Goal: Transaction & Acquisition: Purchase product/service

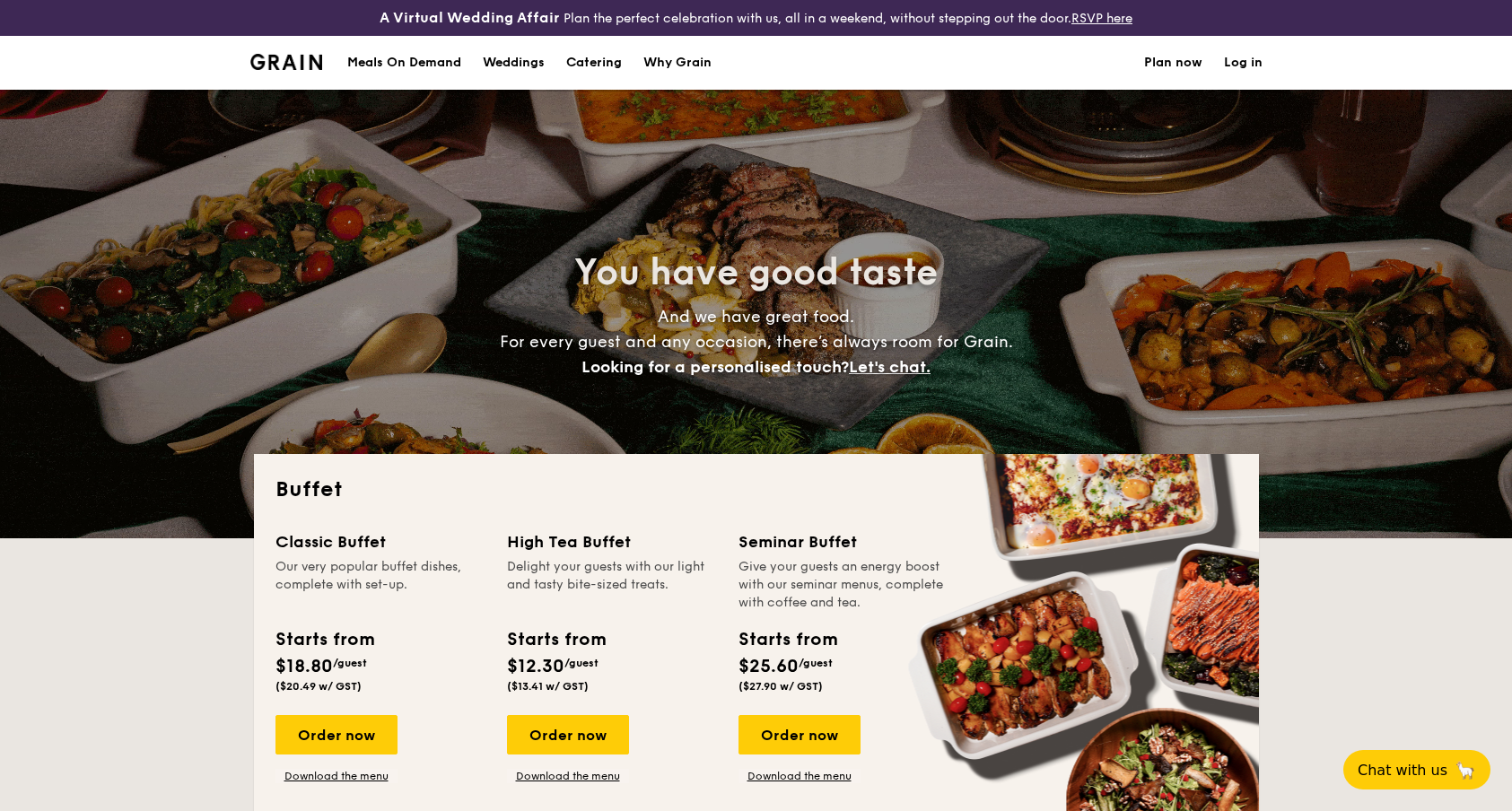
select select
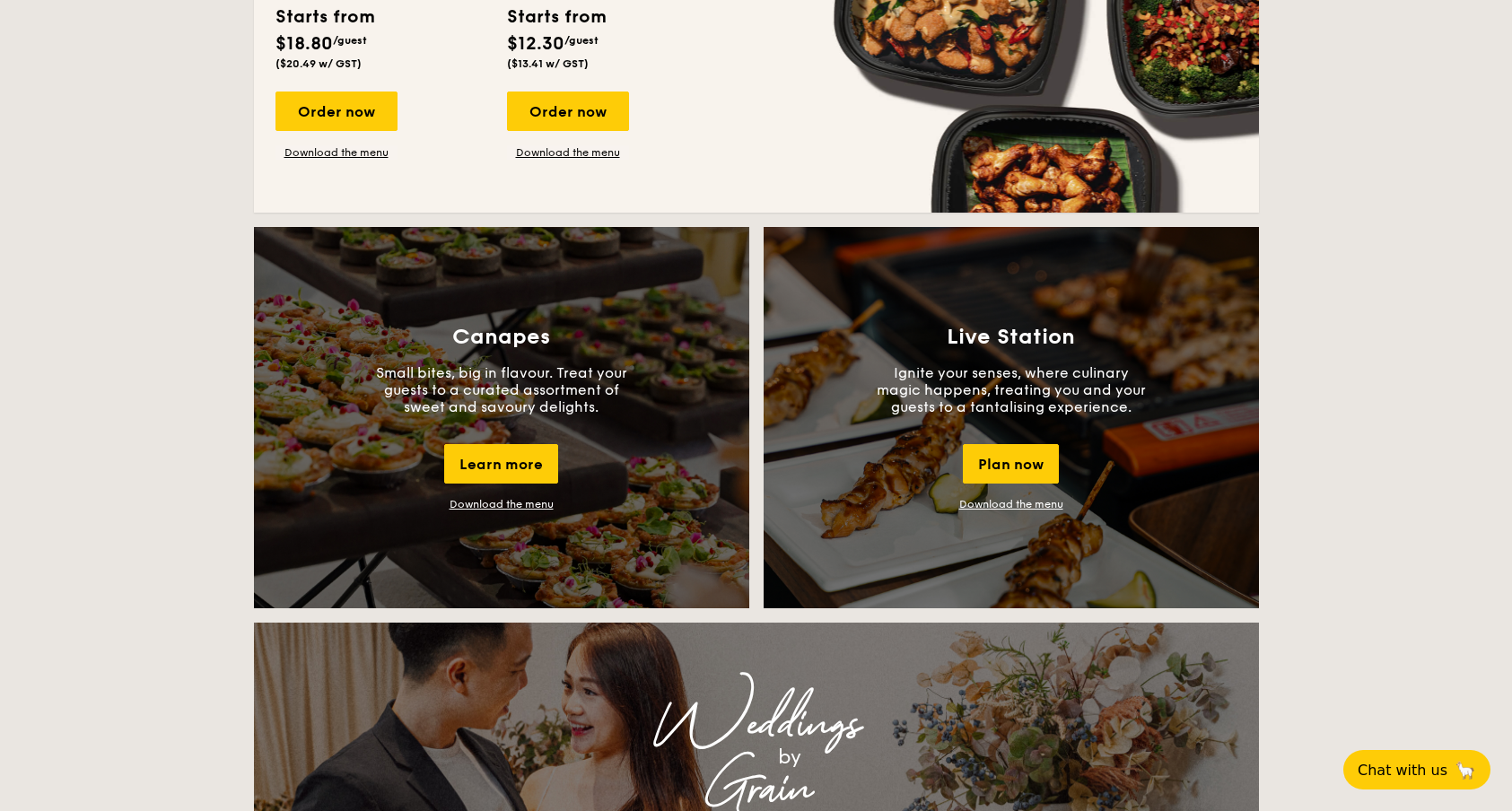
scroll to position [1391, 0]
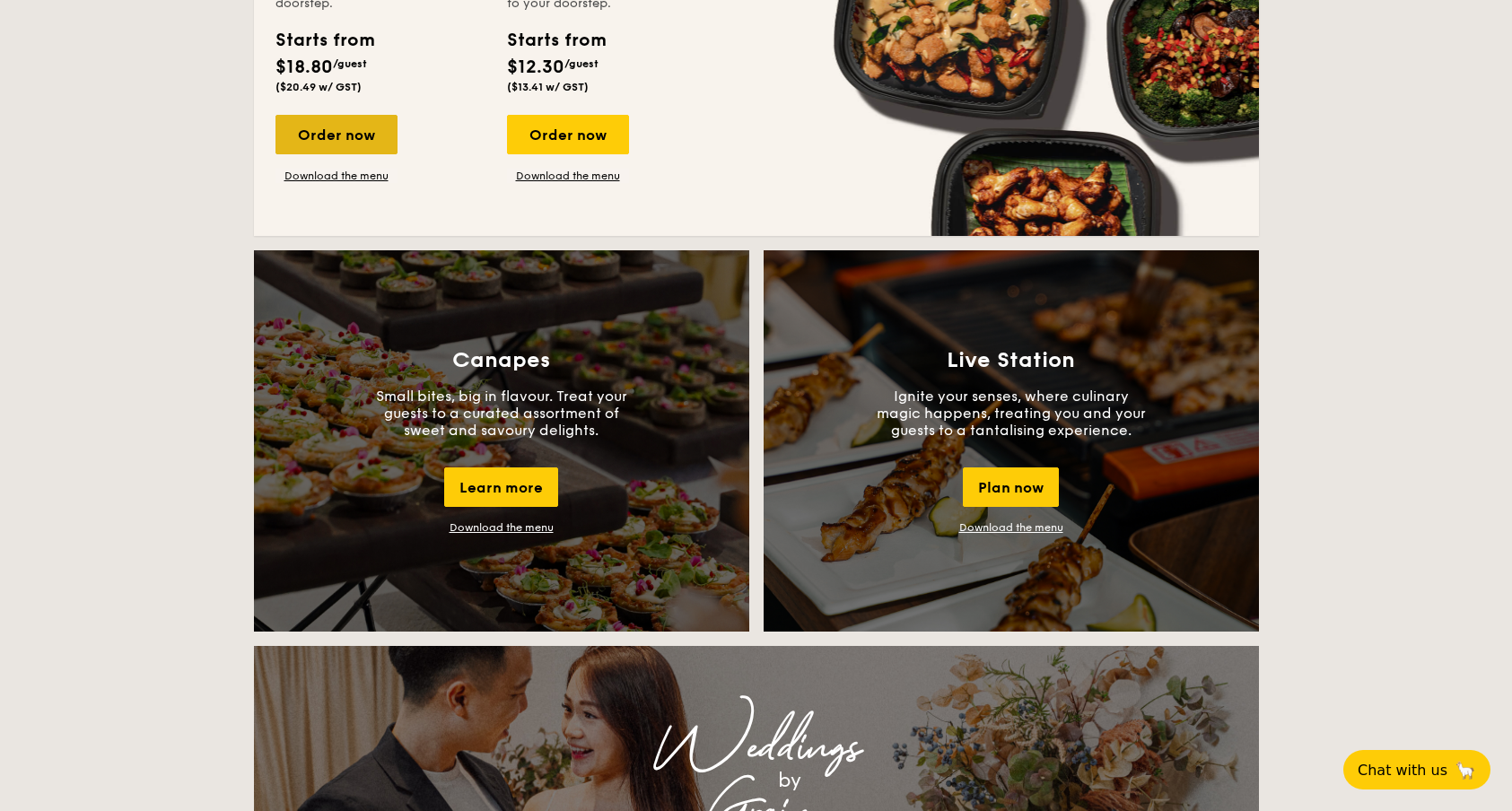
click at [354, 143] on div "Order now" at bounding box center [336, 135] width 122 height 40
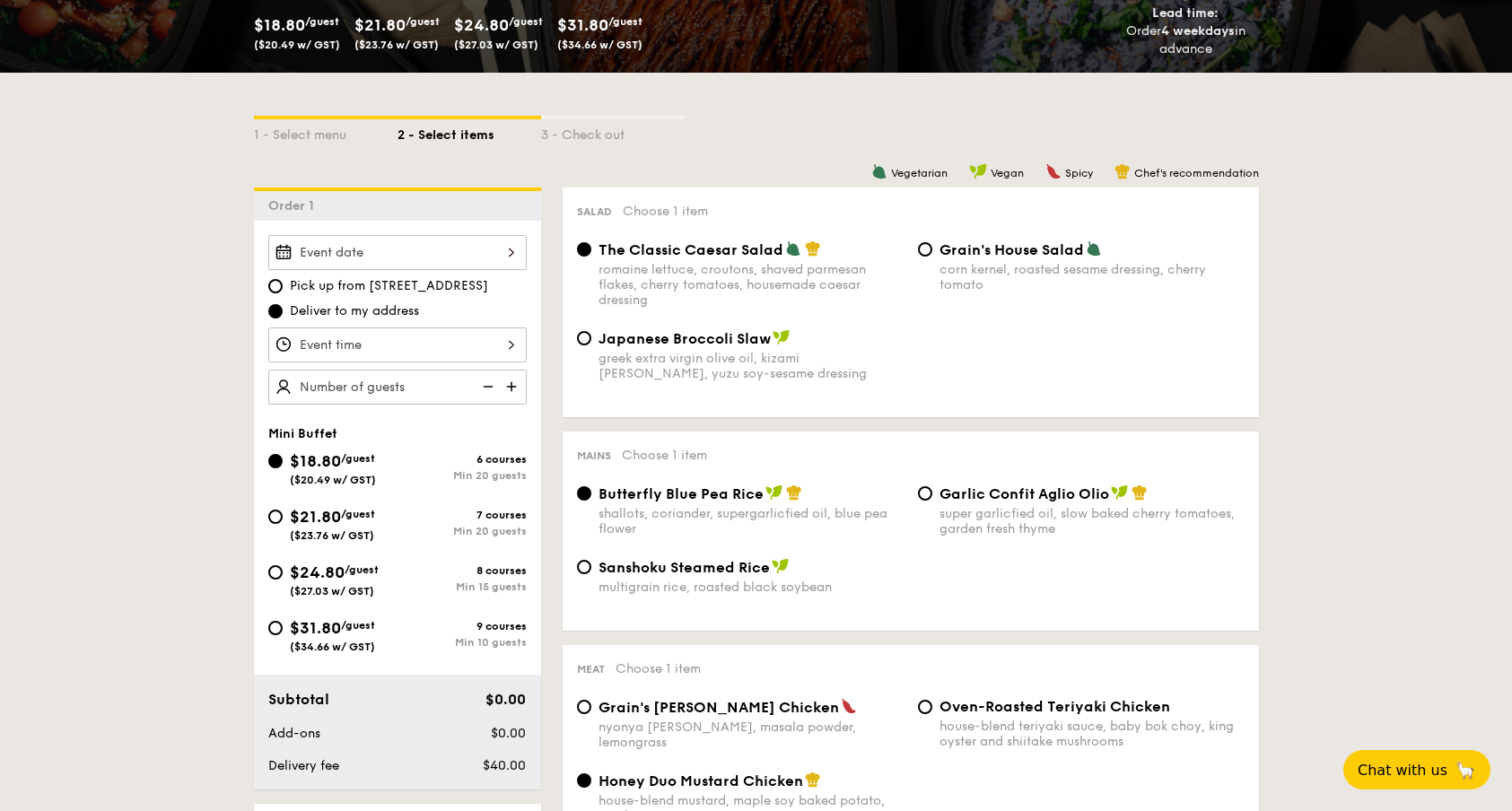
scroll to position [362, 0]
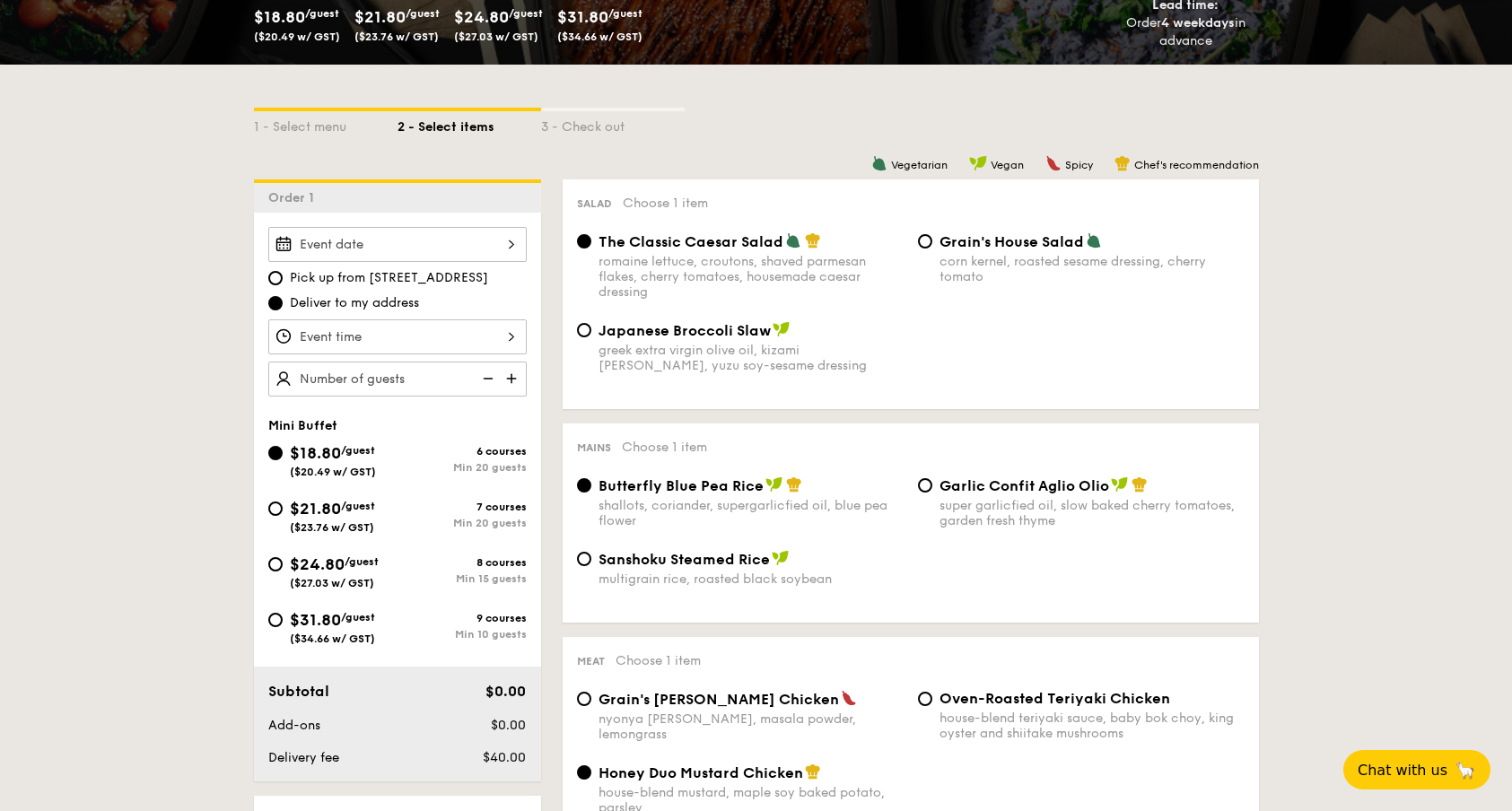
click at [486, 245] on div at bounding box center [398, 244] width 258 height 35
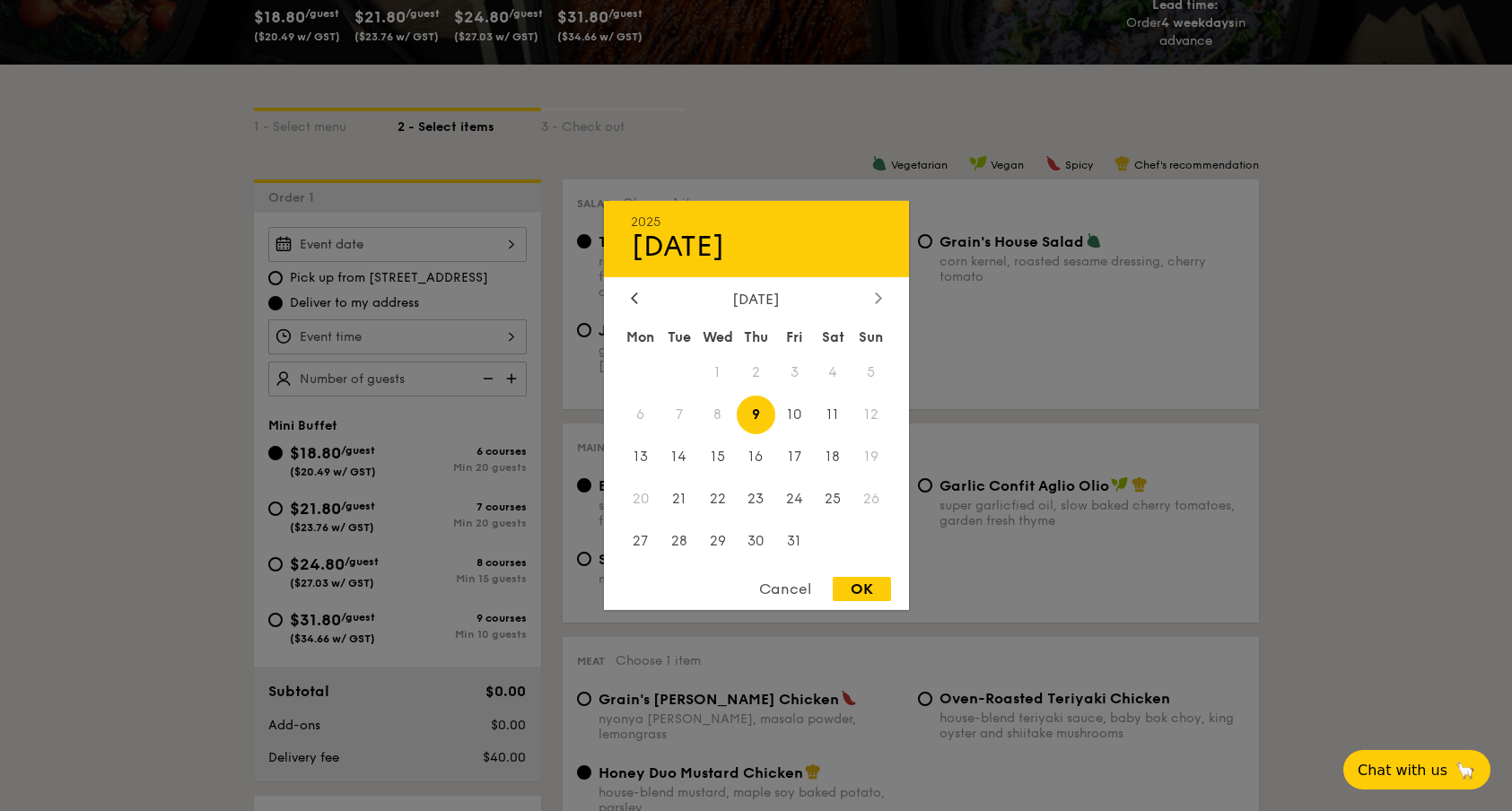
click at [883, 298] on div at bounding box center [878, 299] width 16 height 17
click at [830, 495] on span "22" at bounding box center [832, 498] width 39 height 39
click at [861, 596] on div "OK" at bounding box center [862, 589] width 58 height 25
type input "[DATE]"
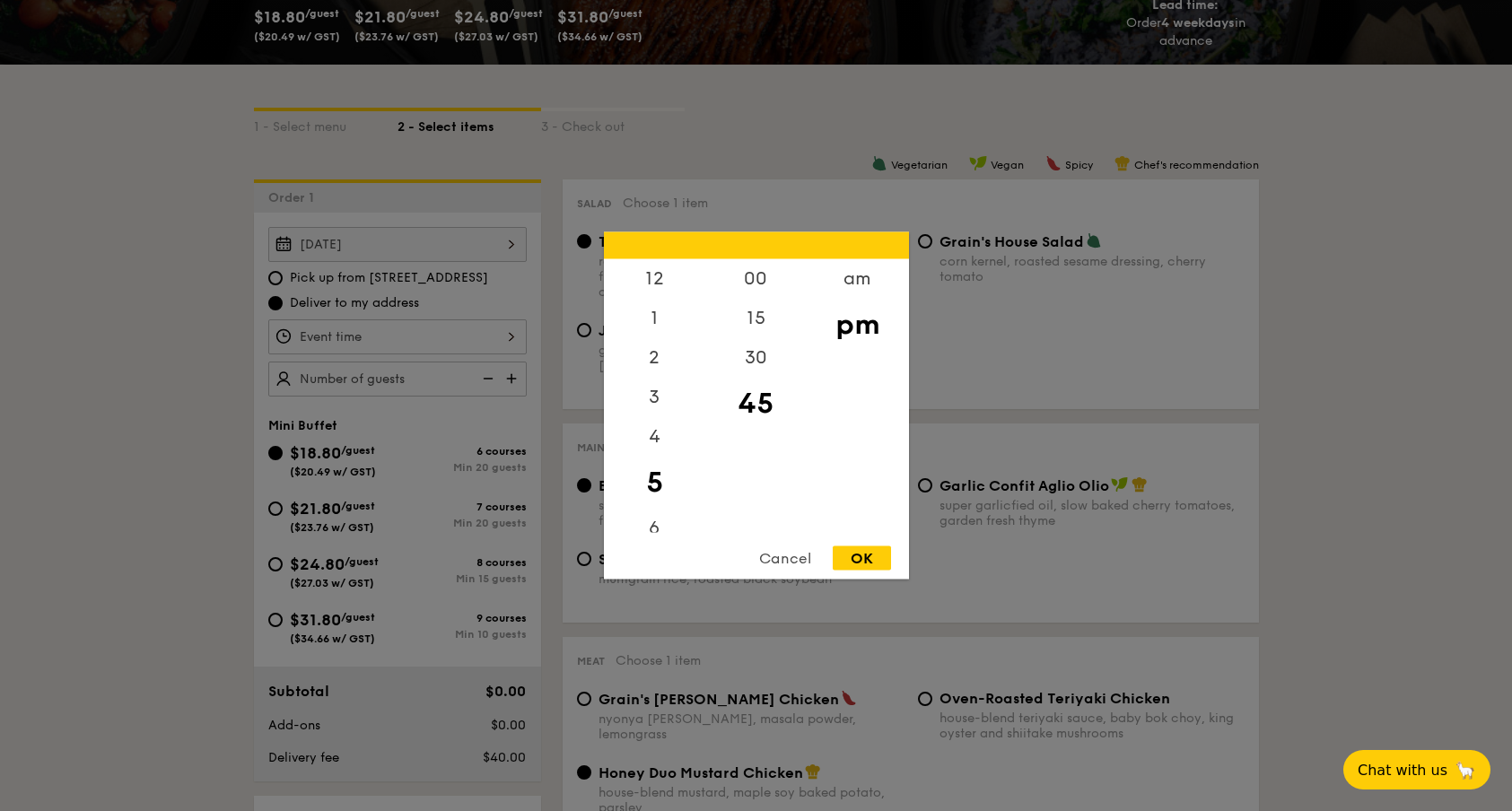
click at [505, 341] on div "12 1 2 3 4 5 6 7 8 9 10 11 00 15 30 45 am pm Cancel OK" at bounding box center [398, 337] width 258 height 35
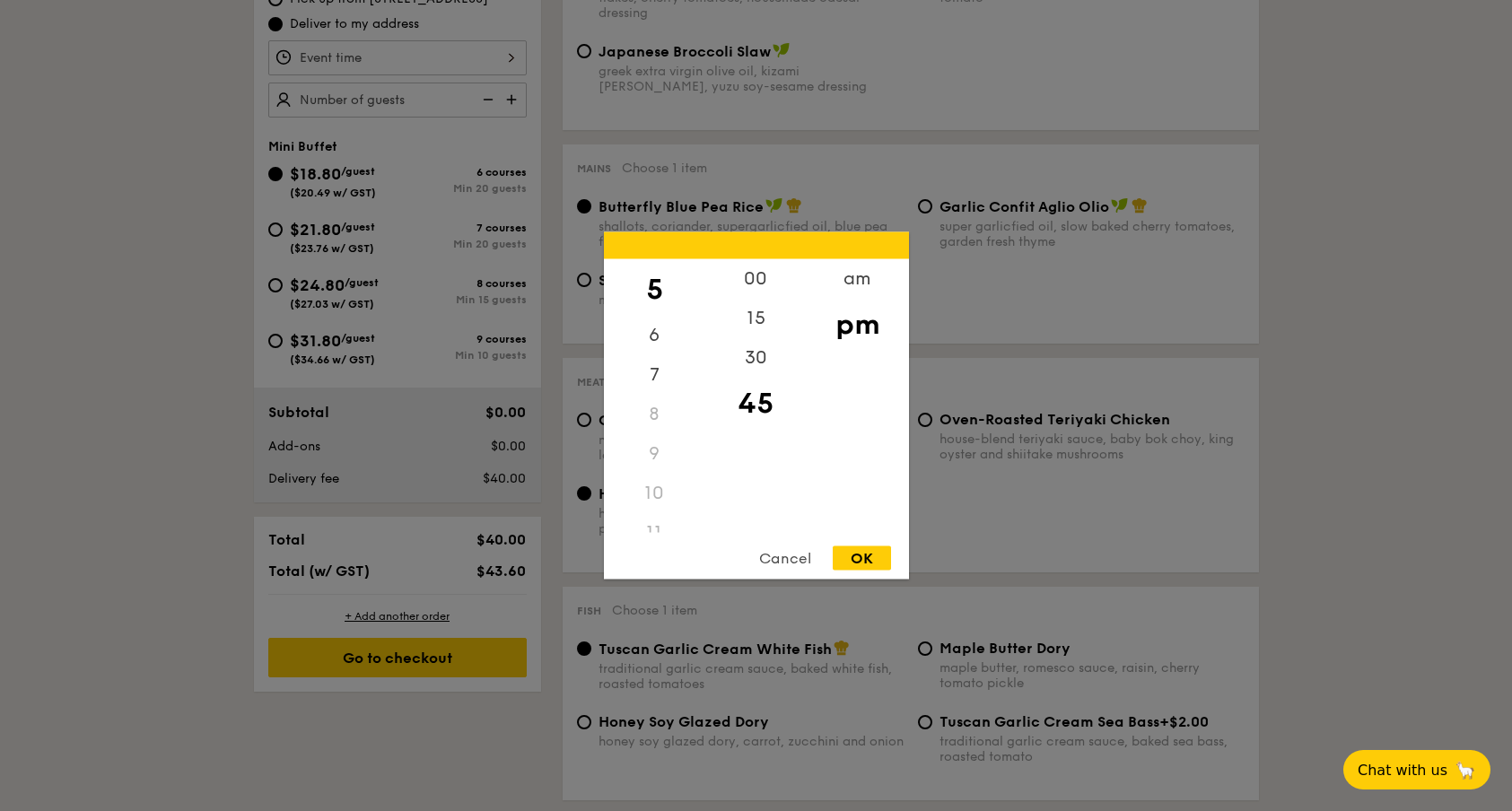
scroll to position [213, 0]
click at [654, 515] on div "11" at bounding box center [654, 513] width 102 height 40
click at [850, 282] on div "am" at bounding box center [858, 285] width 102 height 52
click at [655, 510] on div "11" at bounding box center [654, 519] width 102 height 52
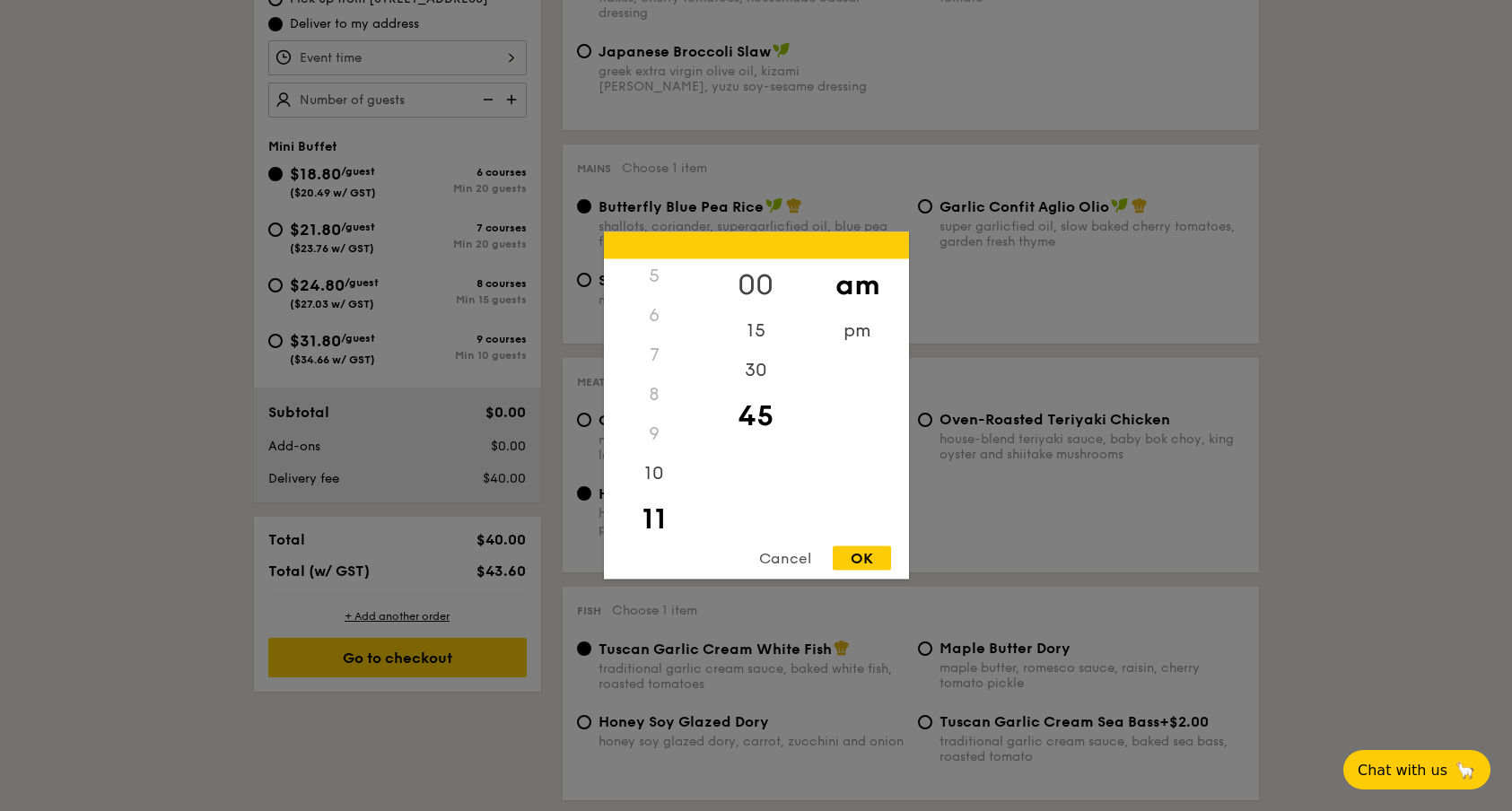
click at [772, 281] on div "00" at bounding box center [756, 285] width 102 height 52
click at [854, 555] on div "OK" at bounding box center [862, 559] width 58 height 25
type input "11:00AM"
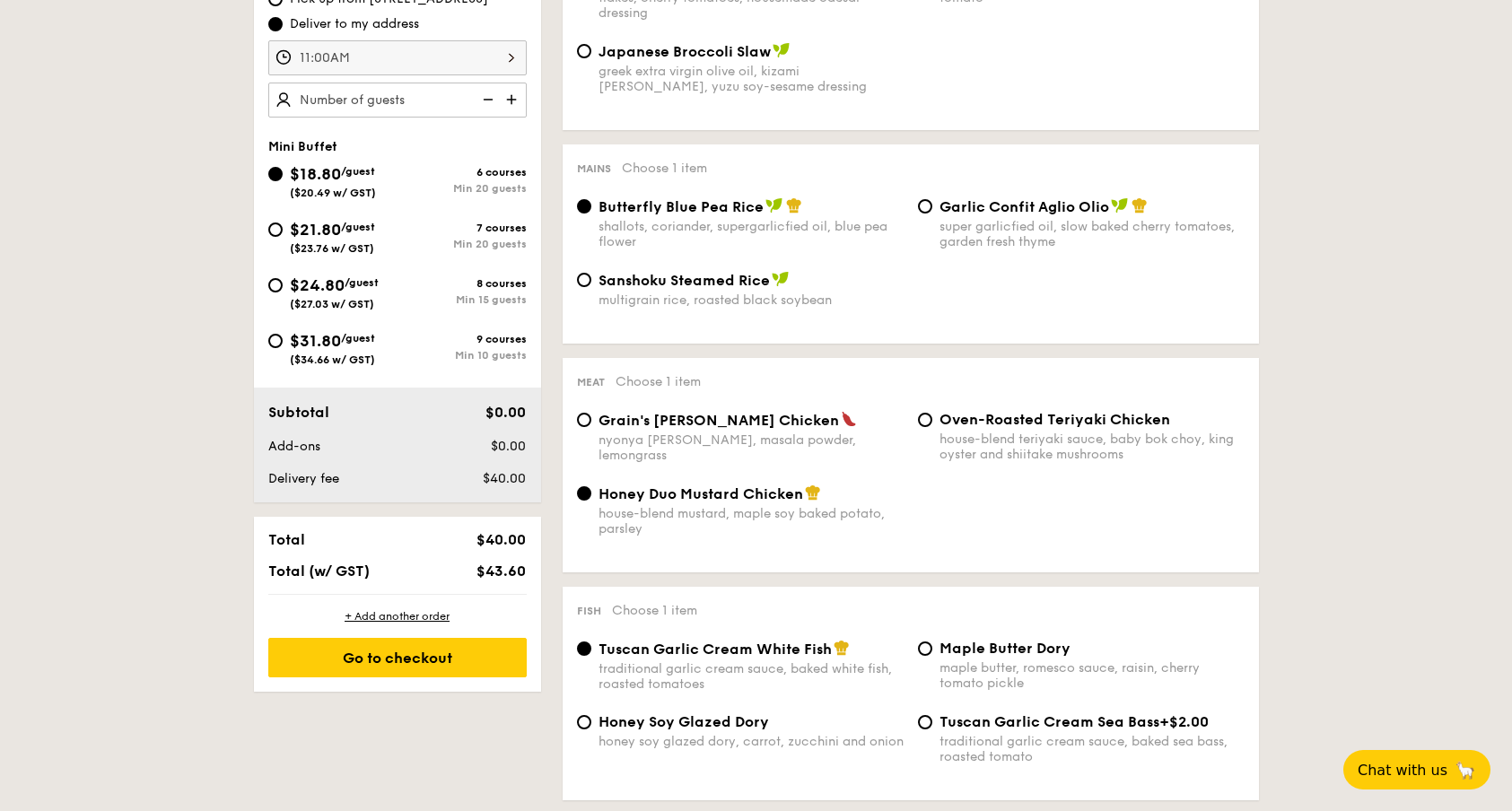
click at [375, 231] on span "/guest" at bounding box center [358, 226] width 34 height 12
click at [283, 231] on input "$21.80 /guest ($23.76 w/ GST) 7 courses Min 20 guests" at bounding box center [275, 229] width 14 height 14
radio input "true"
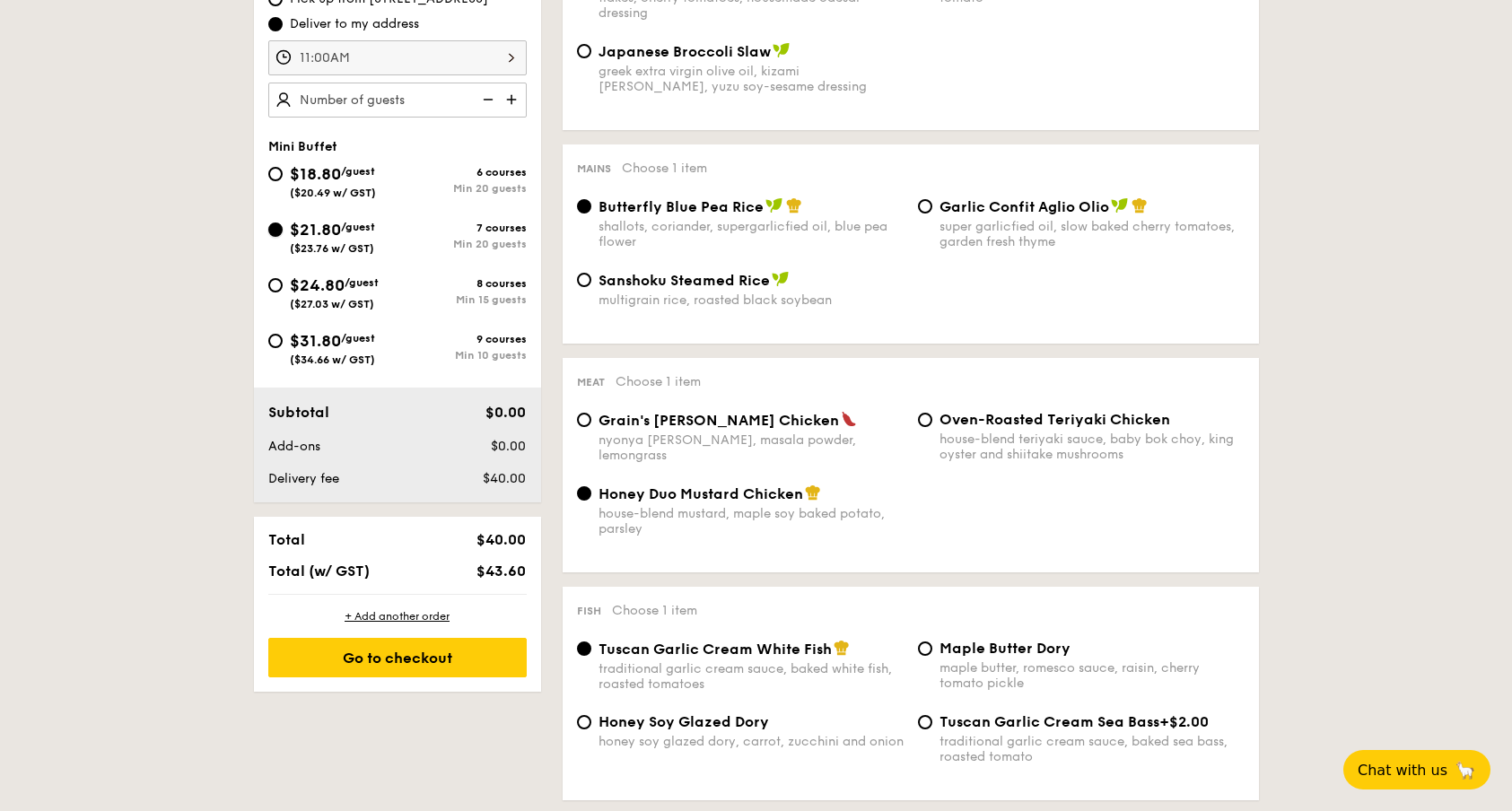
radio input "false"
radio input "true"
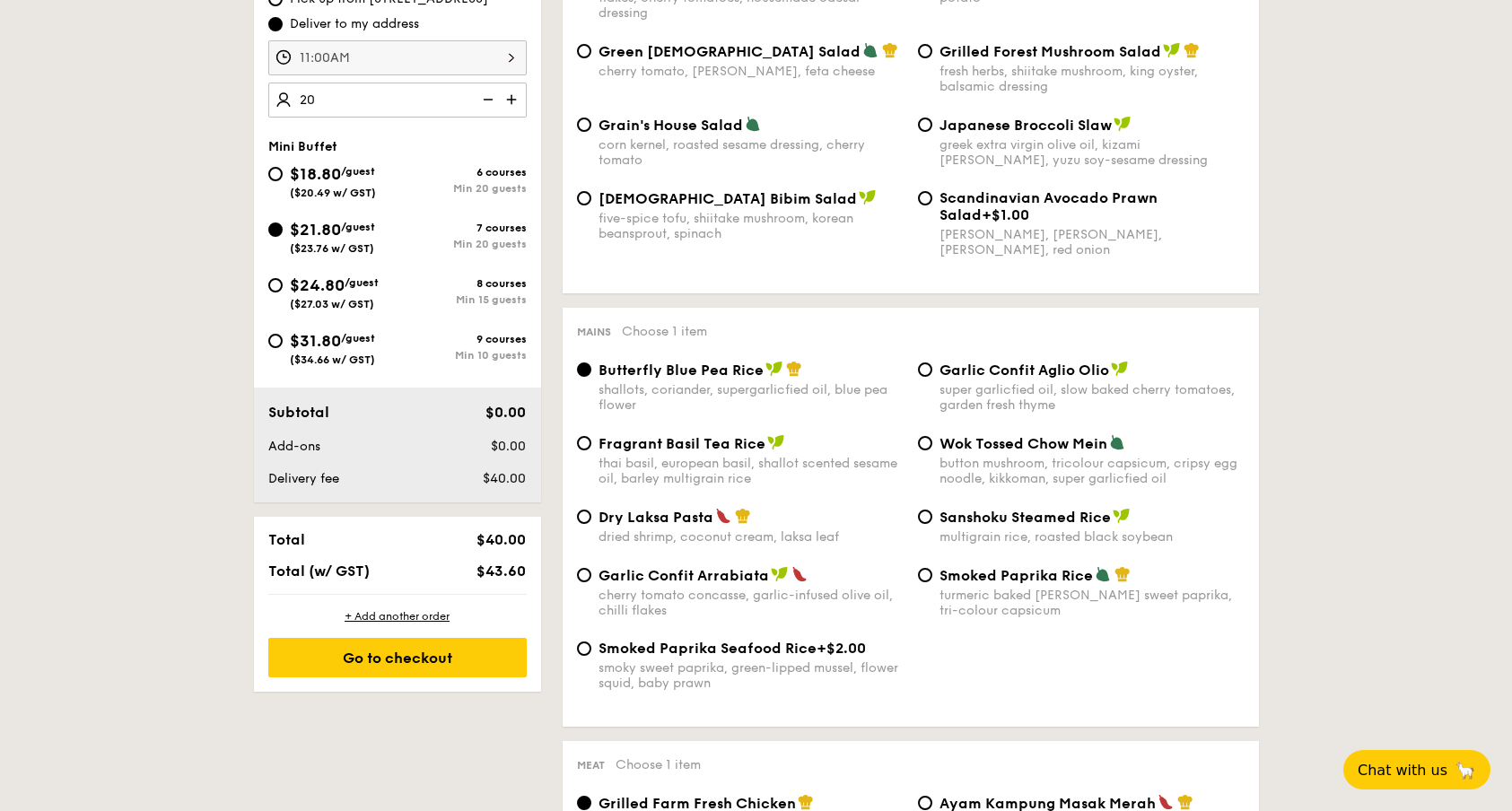
type input "20 guests"
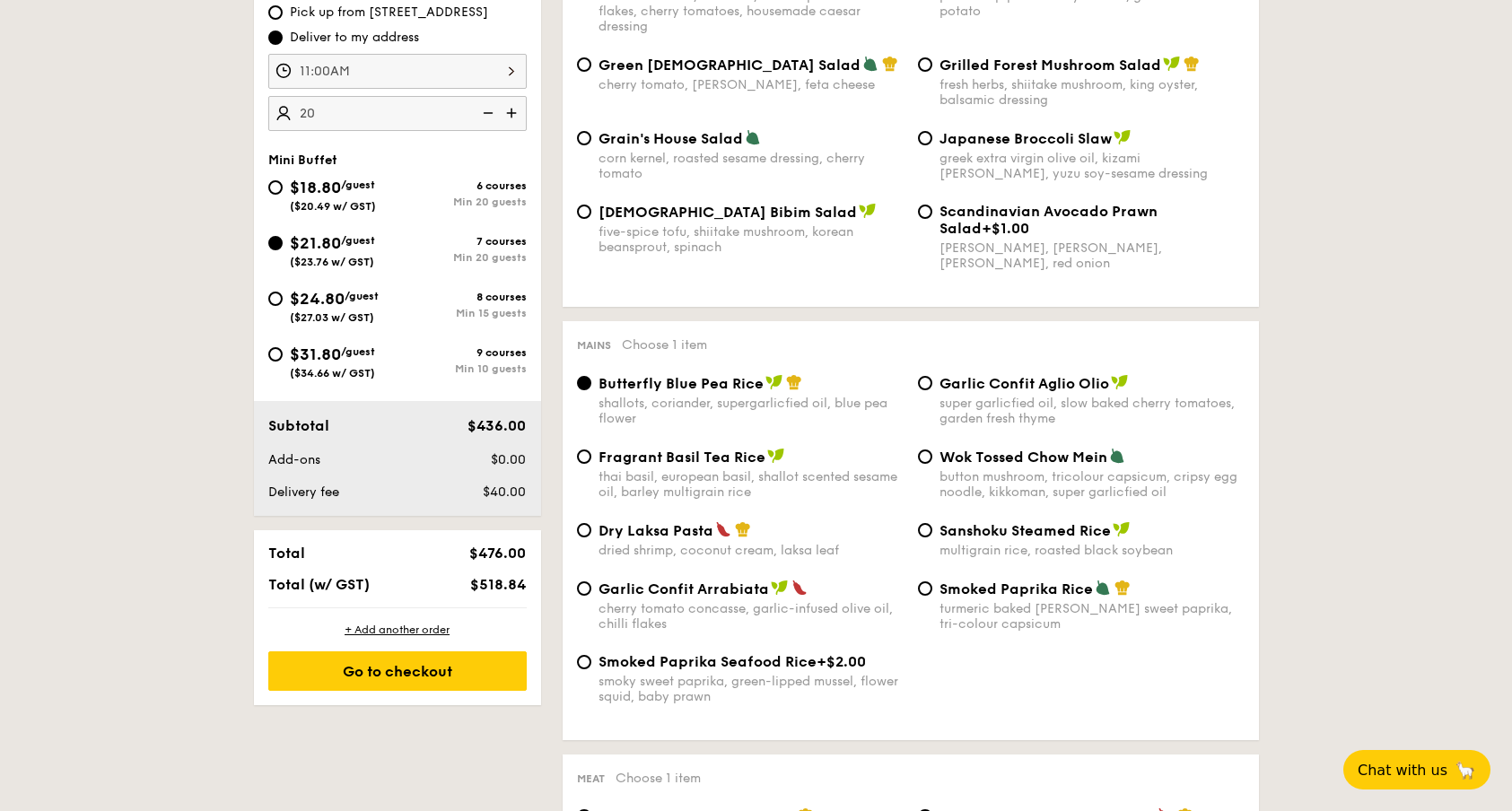
scroll to position [621, 0]
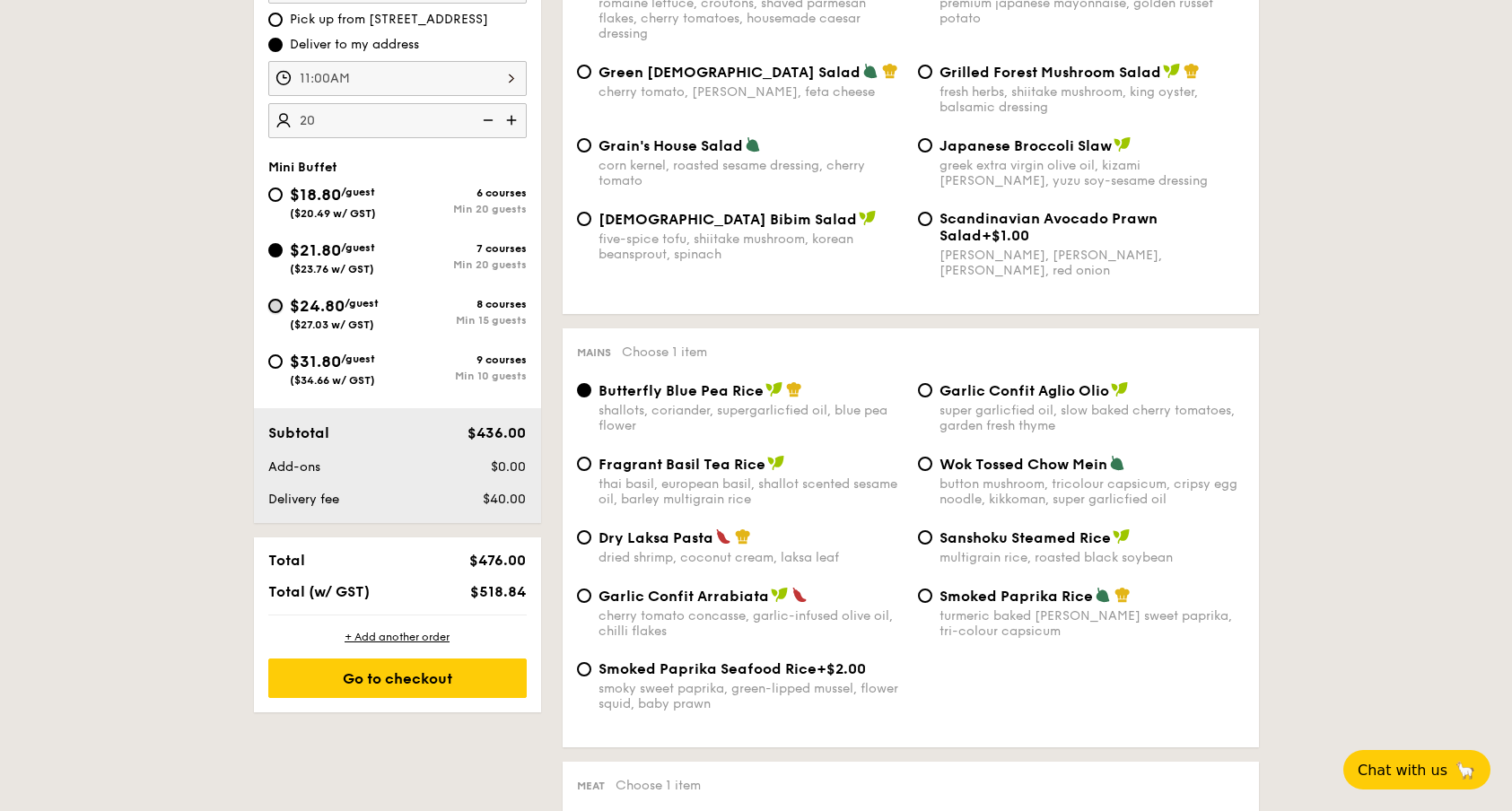
click at [276, 301] on input "$24.80 /guest ($27.03 w/ GST) 8 courses Min 15 guests" at bounding box center [275, 306] width 14 height 14
radio input "true"
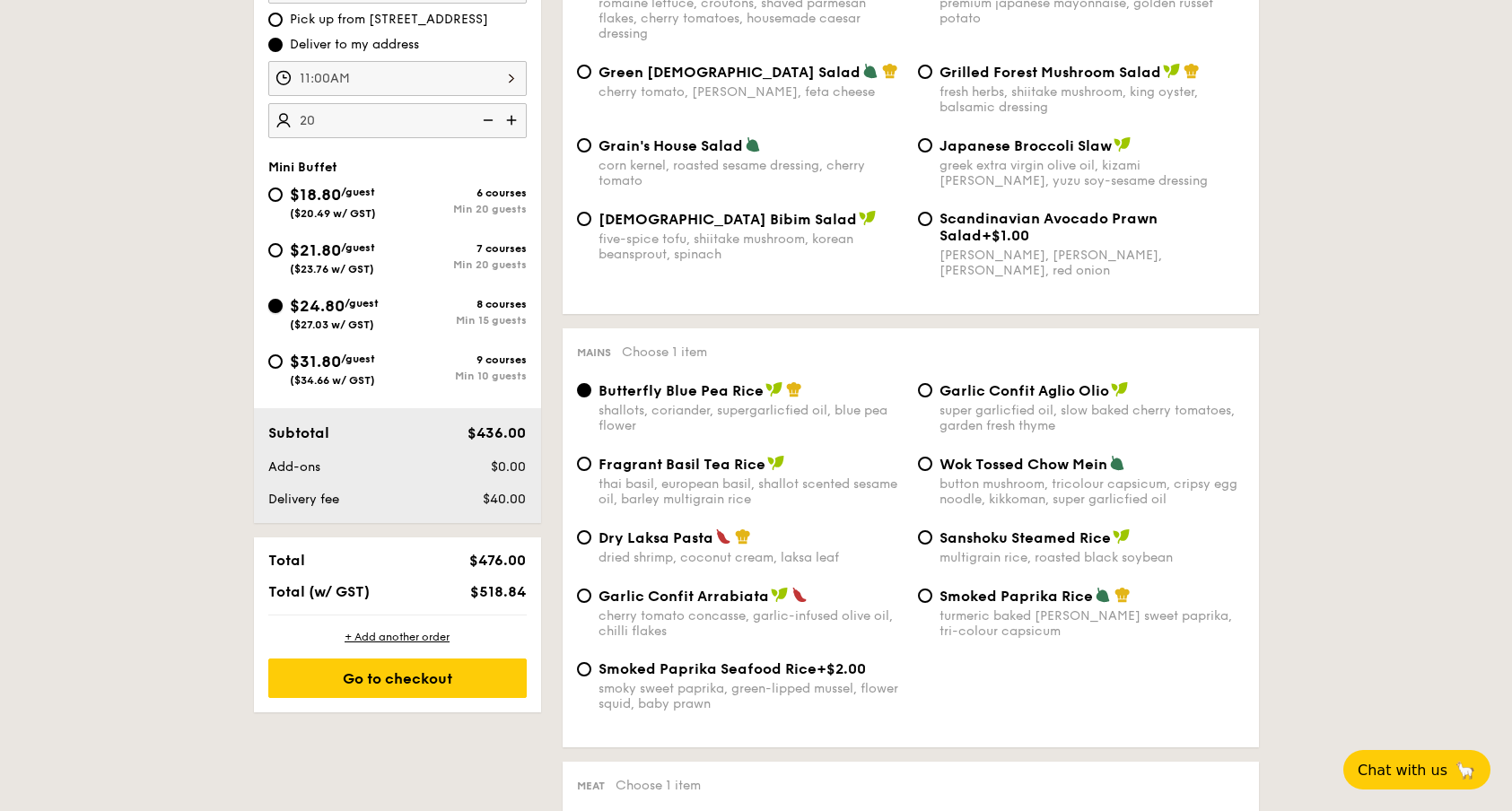
radio input "true"
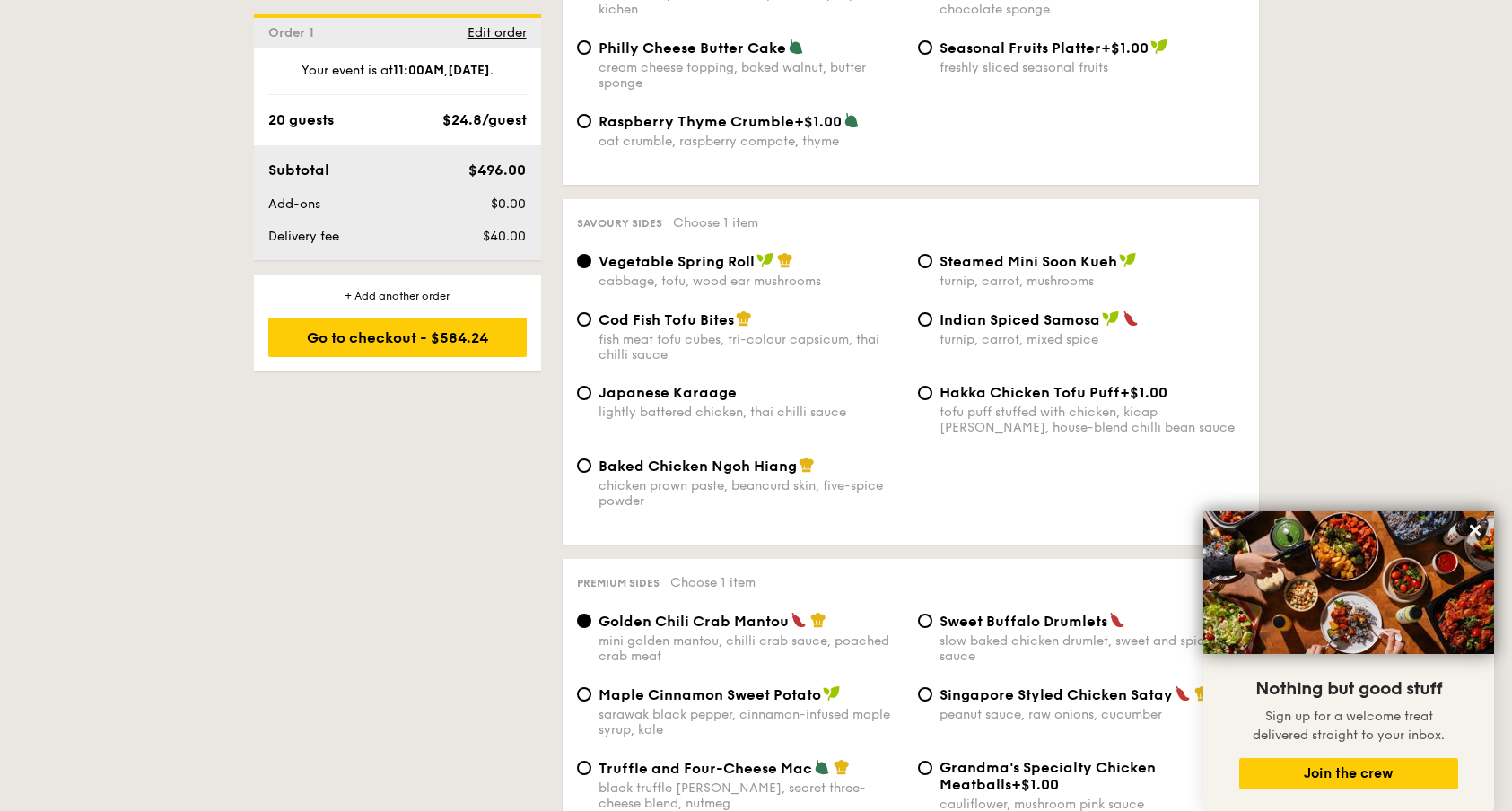
scroll to position [3006, 0]
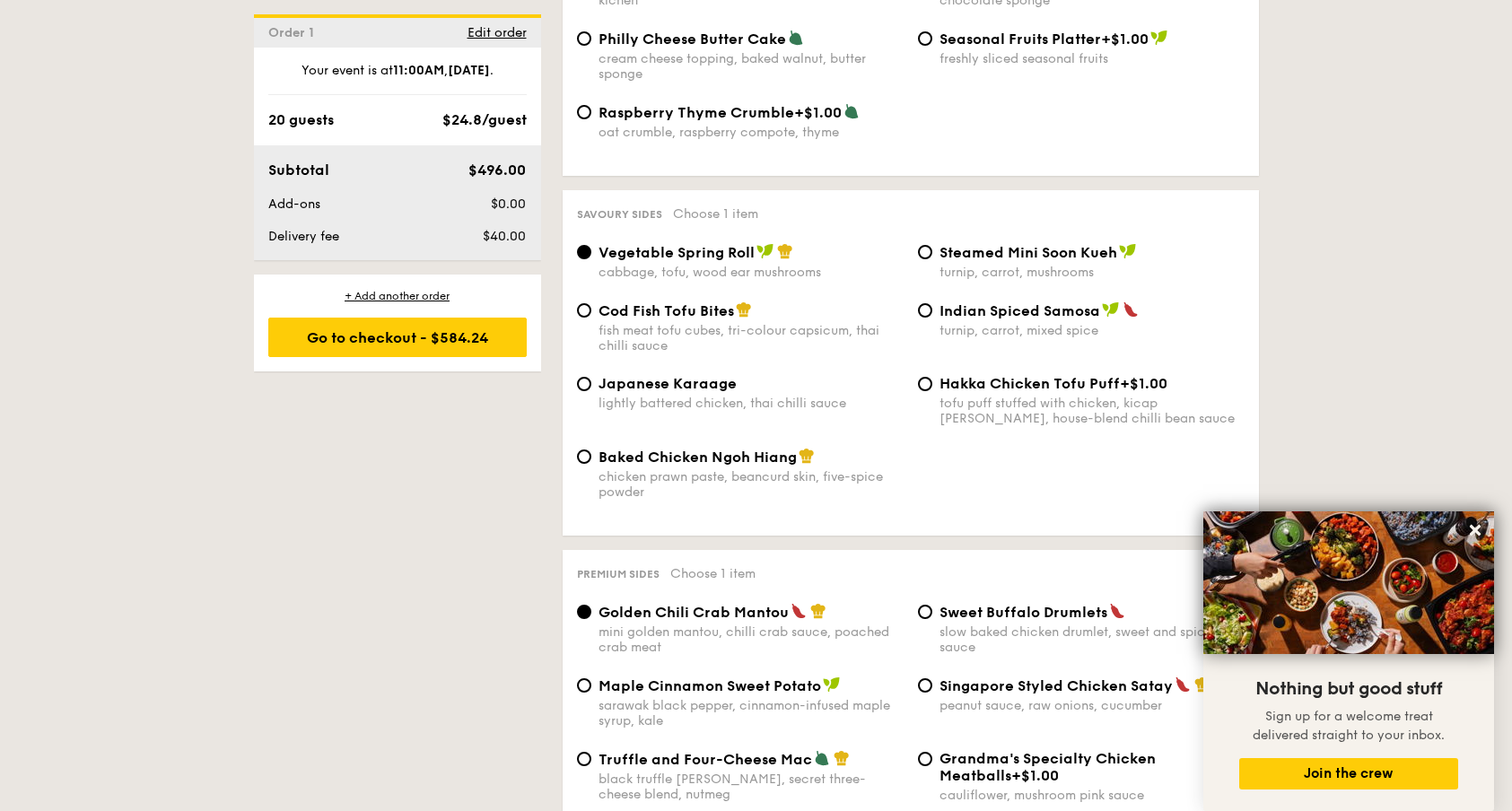
click at [639, 381] on span "Japanese Karaage" at bounding box center [667, 384] width 139 height 17
click at [591, 381] on input "Japanese Karaage lightly battered chicken, thai chilli sauce" at bounding box center [583, 384] width 14 height 14
radio input "true"
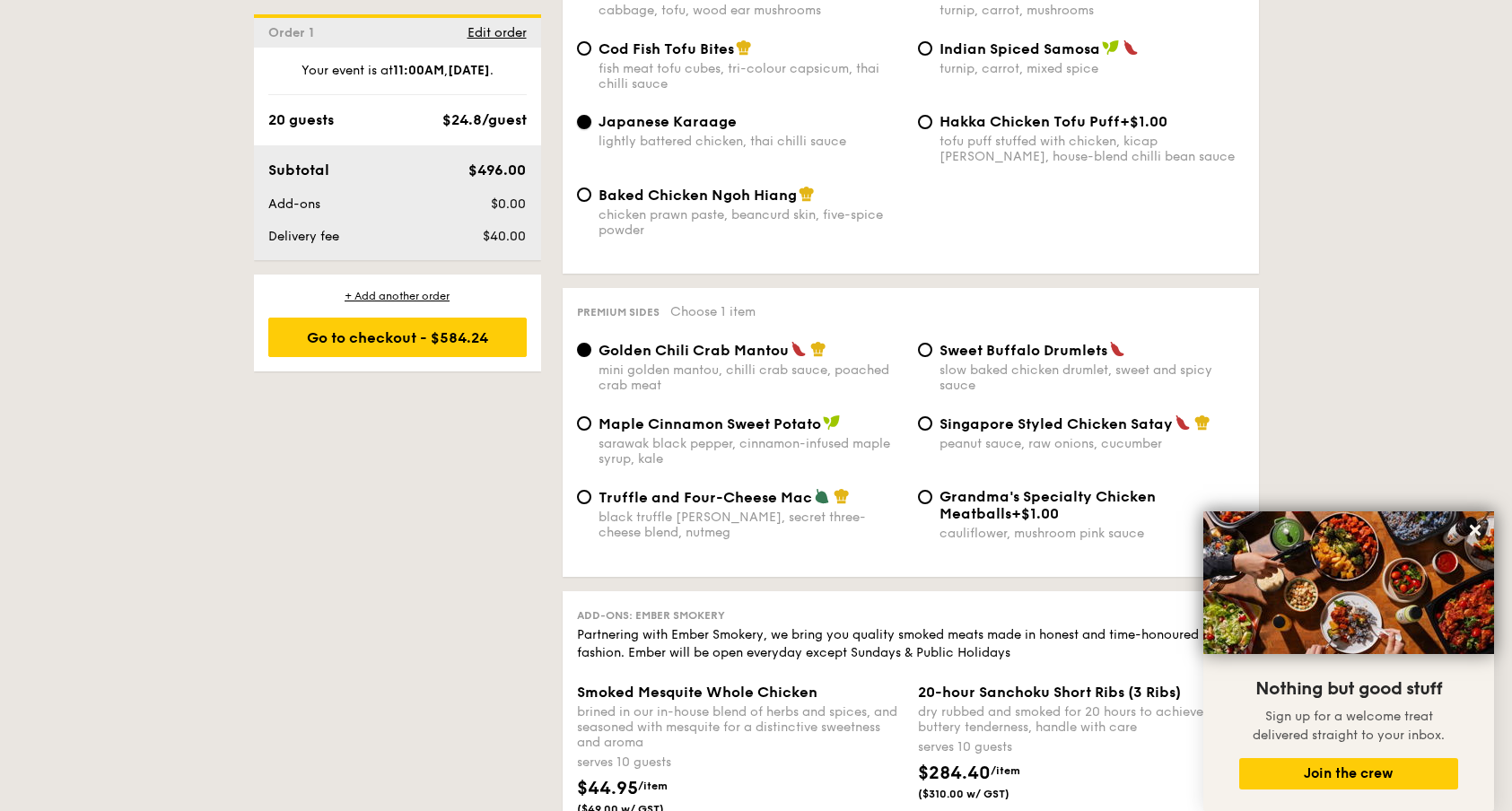
scroll to position [3275, 0]
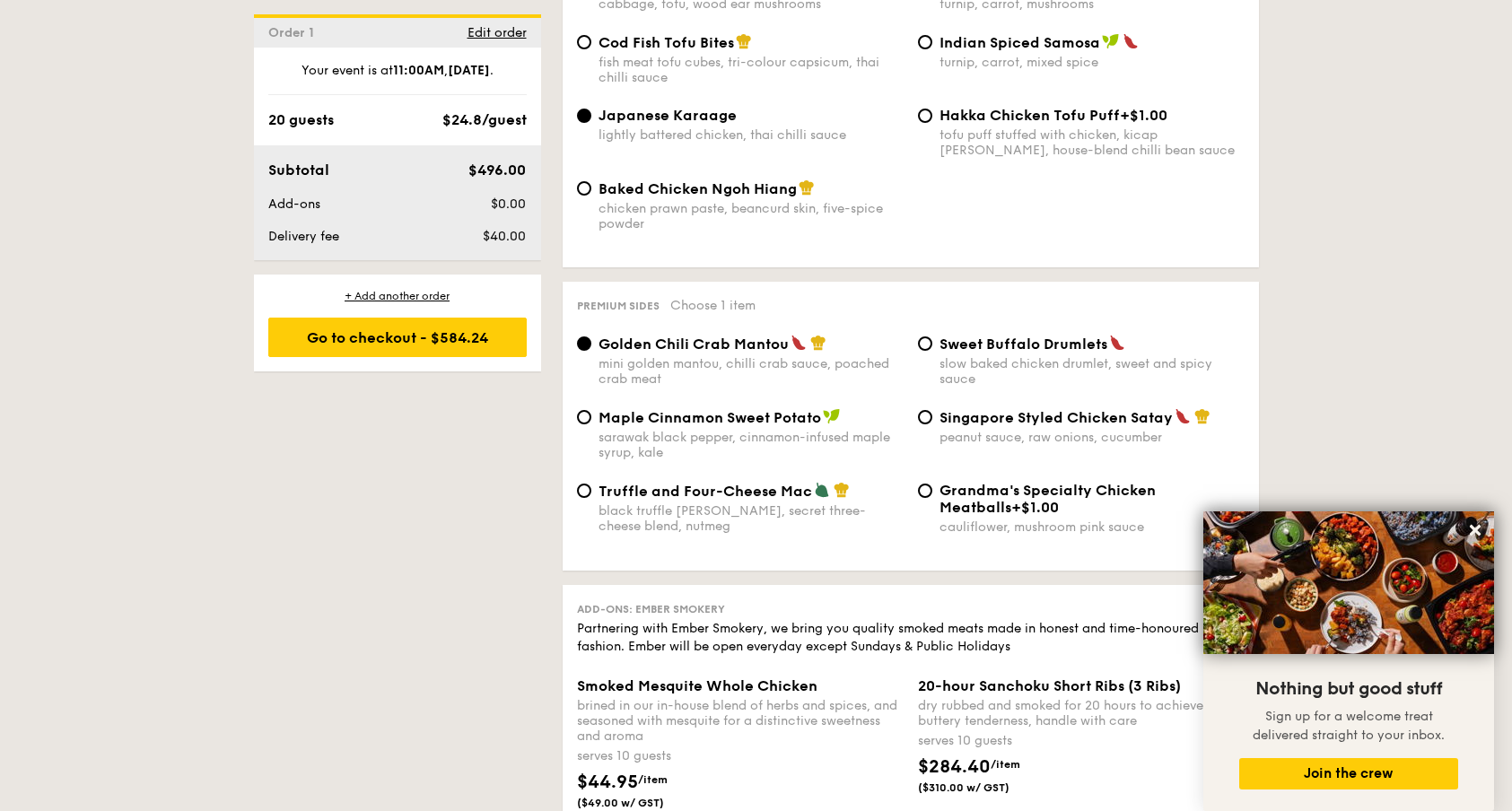
click at [930, 418] on div "Singapore Styled Chicken Satay peanut sauce, raw onions, cucumber" at bounding box center [1081, 426] width 341 height 37
click at [923, 410] on input "Singapore Styled Chicken Satay peanut sauce, raw onions, cucumber" at bounding box center [925, 417] width 14 height 14
radio input "true"
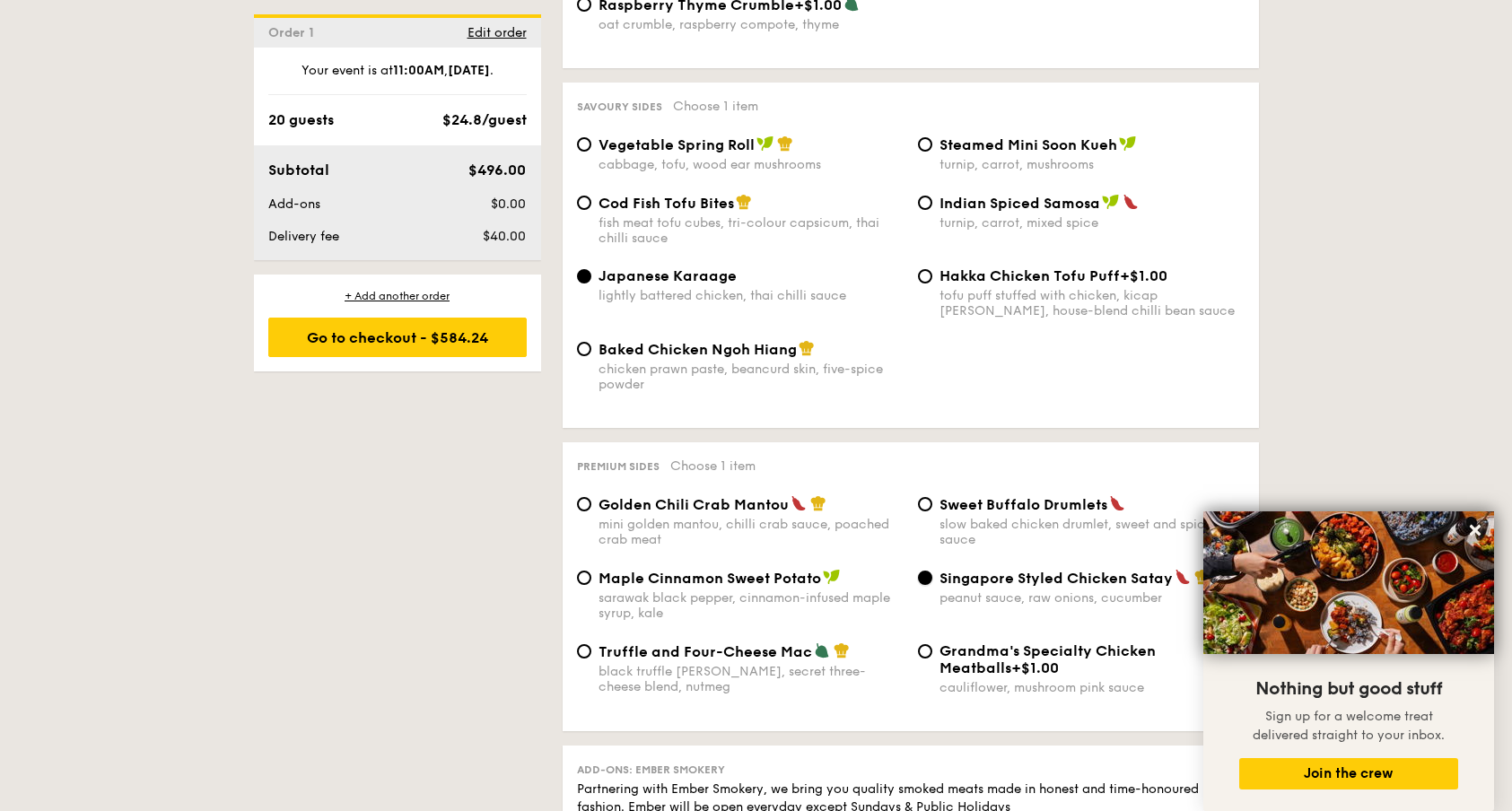
scroll to position [3108, 0]
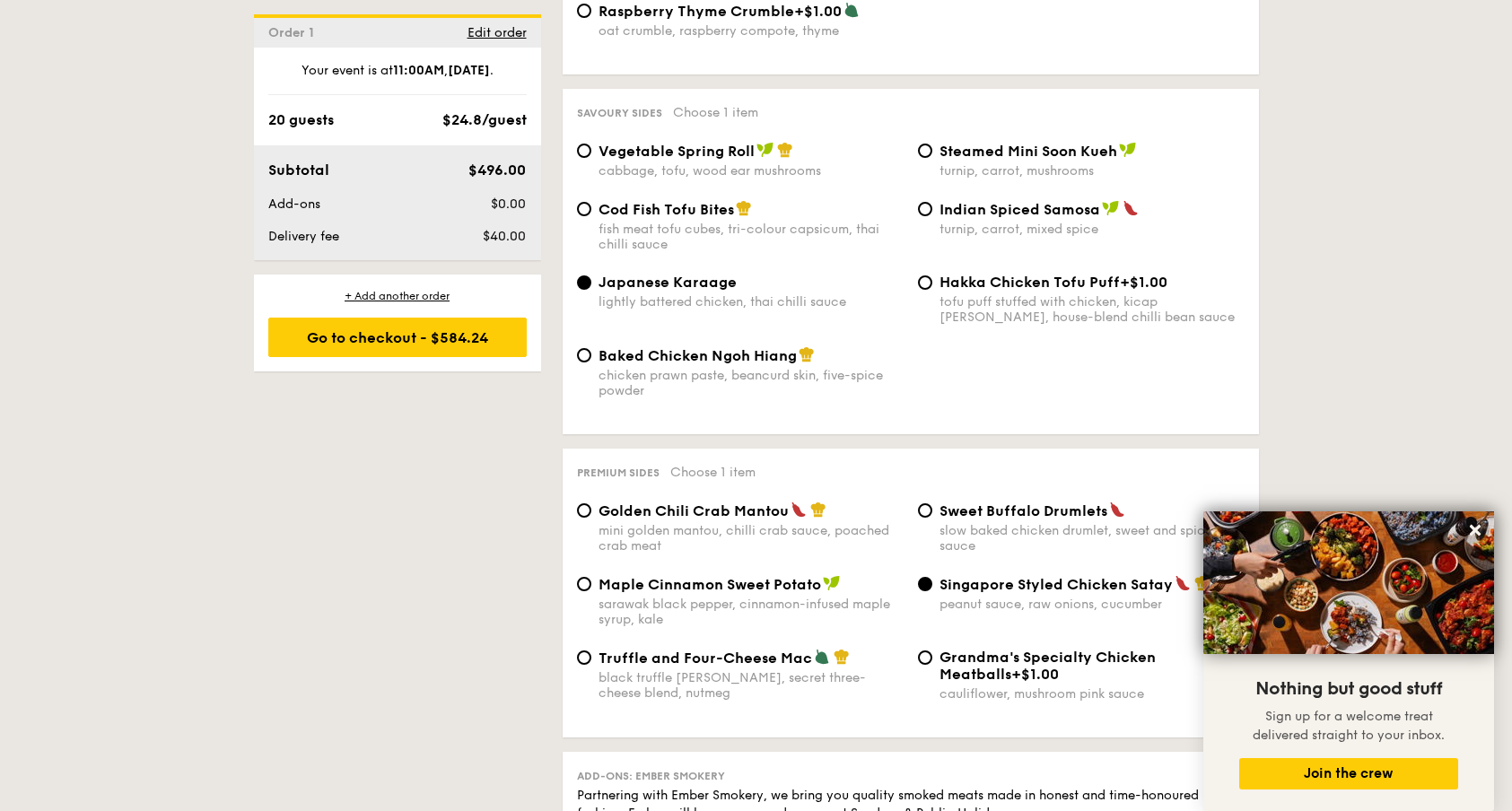
click at [724, 143] on span "Vegetable Spring Roll" at bounding box center [677, 151] width 156 height 17
click at [591, 143] on input "Vegetable Spring Roll cabbage, tofu, wood ear mushrooms" at bounding box center [583, 150] width 14 height 14
radio input "true"
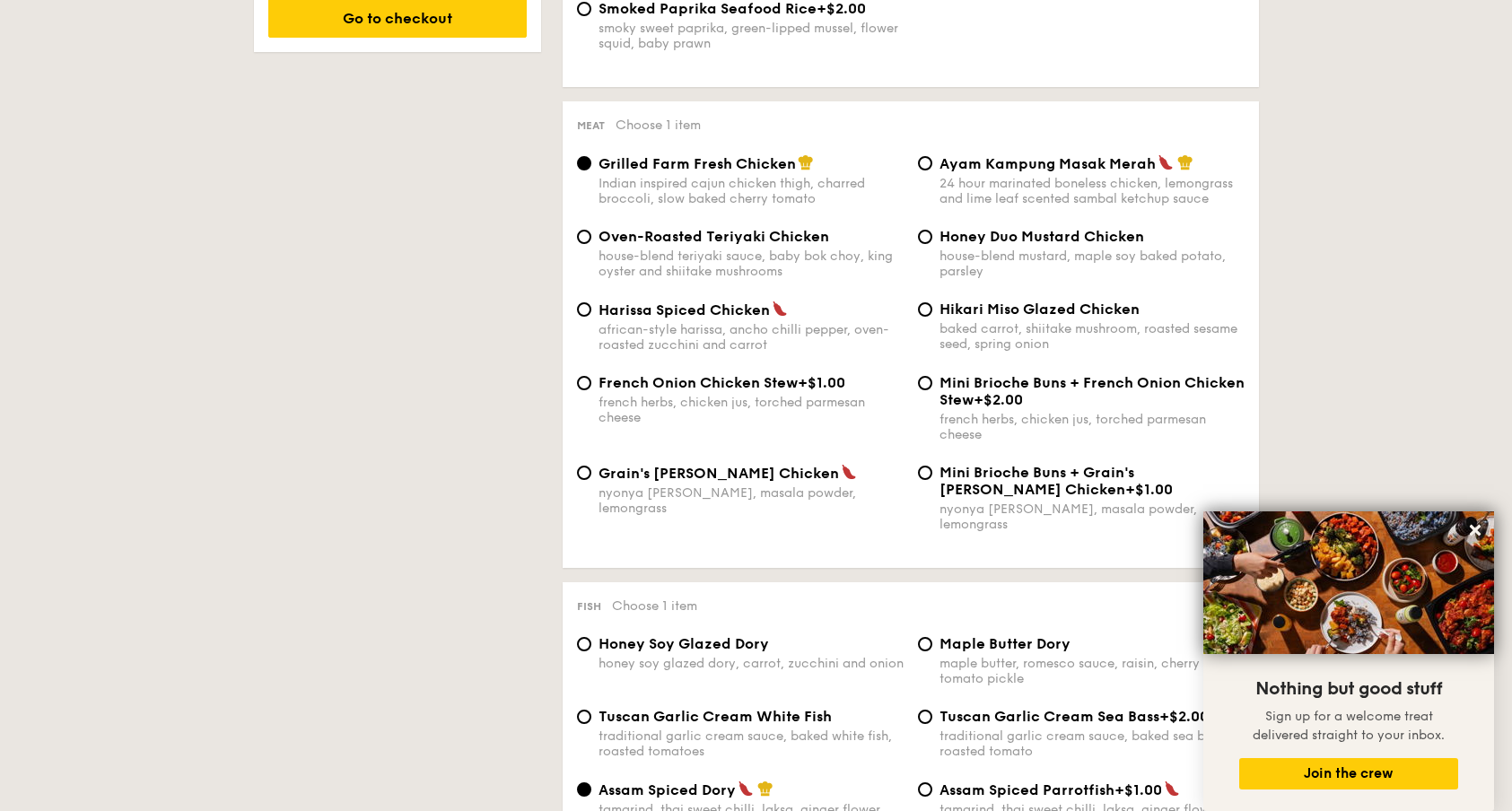
scroll to position [1277, 0]
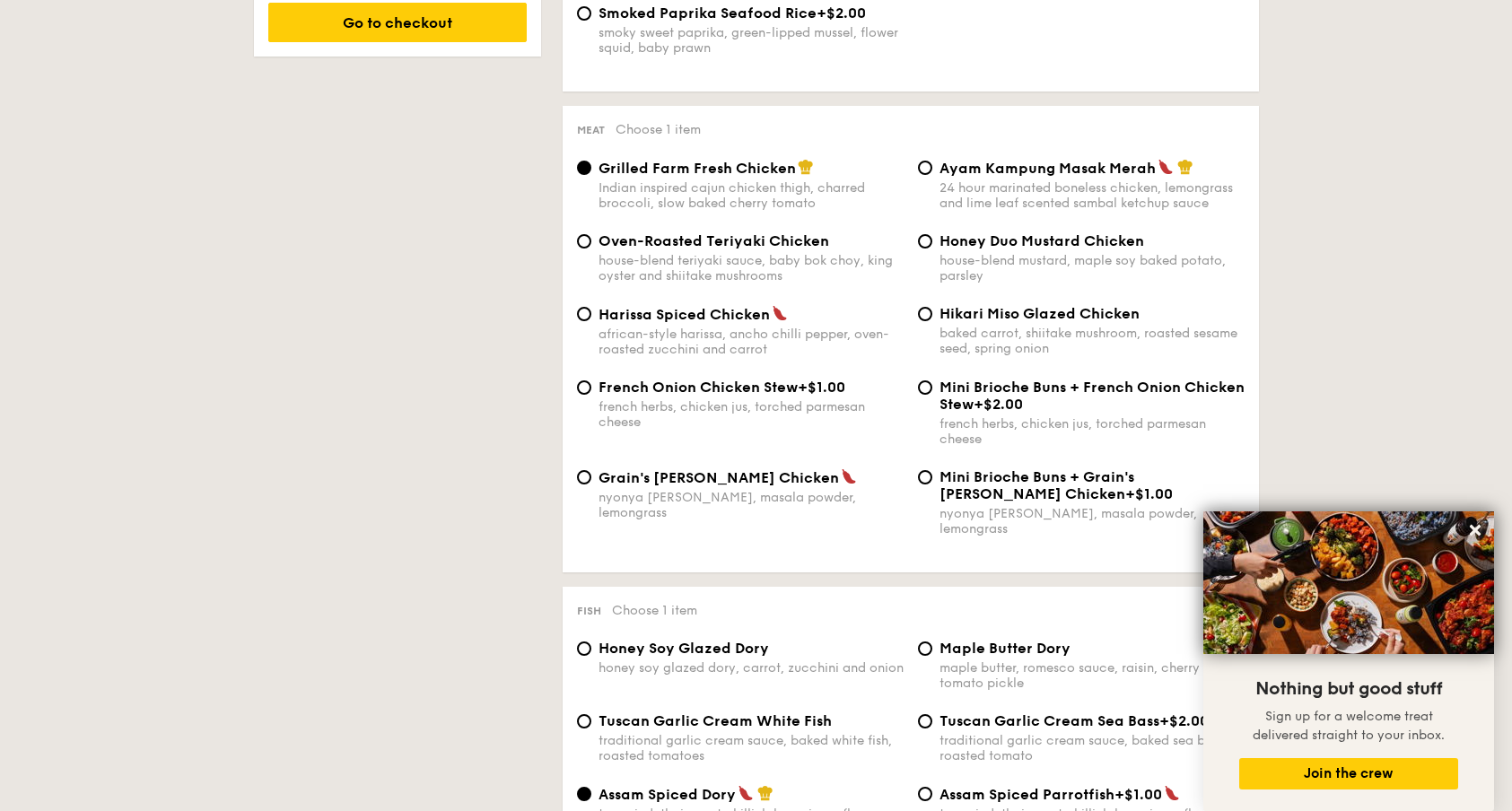
click at [783, 396] on span "French Onion Chicken Stew" at bounding box center [698, 388] width 199 height 17
click at [591, 395] on input "French Onion Chicken Stew +$1.00 french herbs, chicken jus, torched parmesan ch…" at bounding box center [583, 388] width 14 height 14
radio input "true"
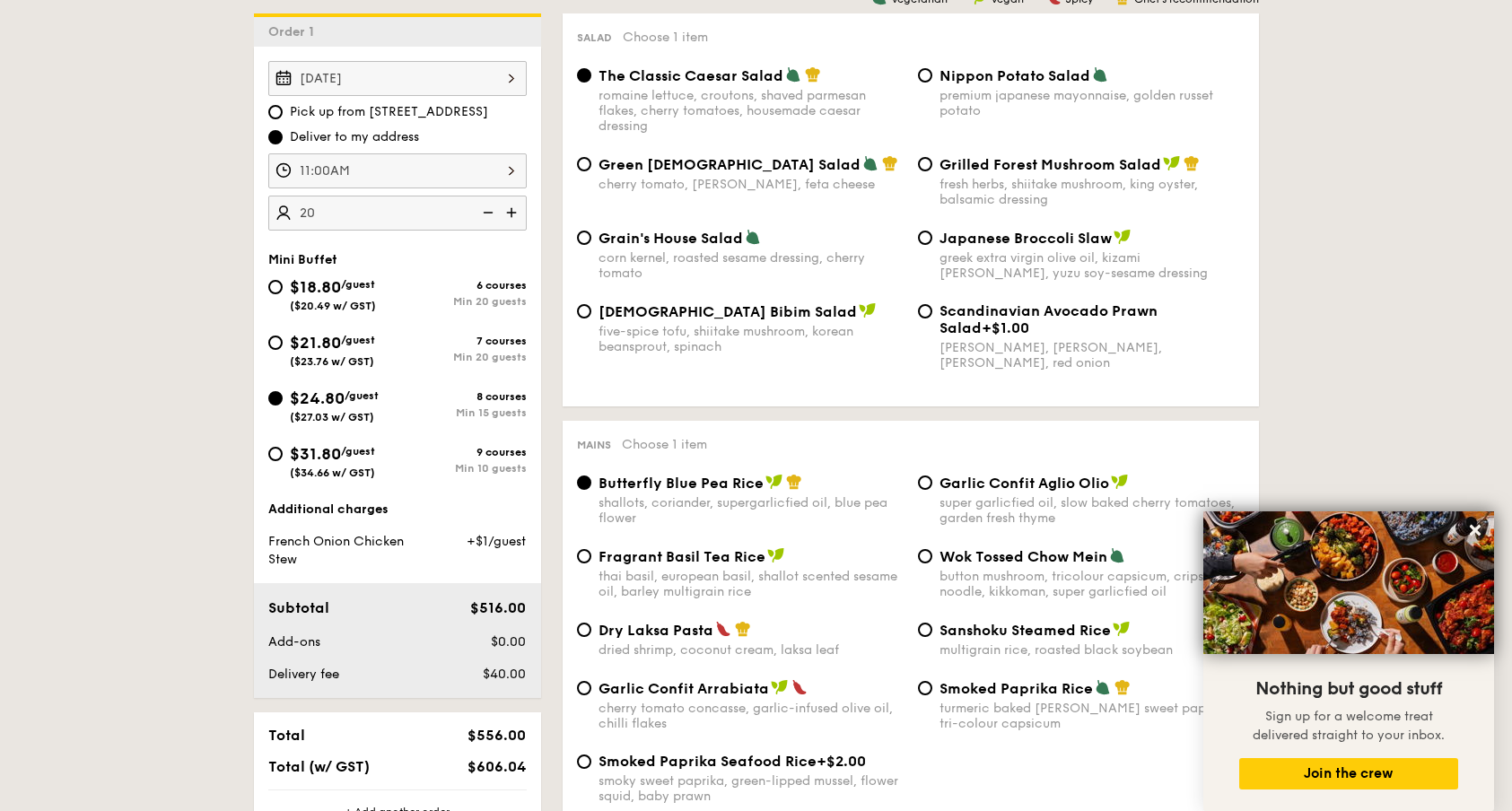
scroll to position [528, 0]
click at [923, 168] on input "Grilled Forest Mushroom Salad fresh herbs, shiitake mushroom, king oyster, bals…" at bounding box center [925, 164] width 14 height 14
radio input "true"
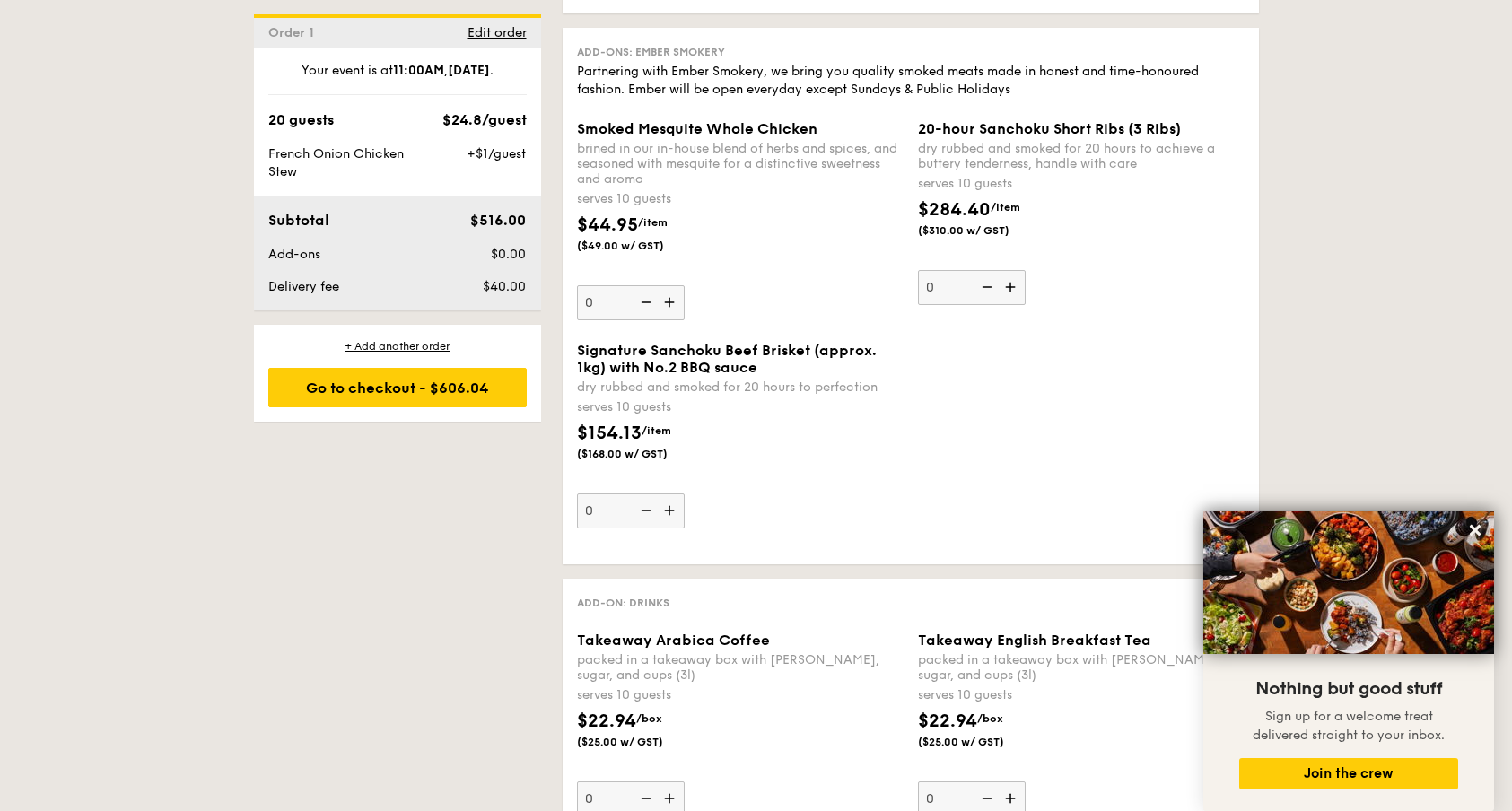
scroll to position [3828, 0]
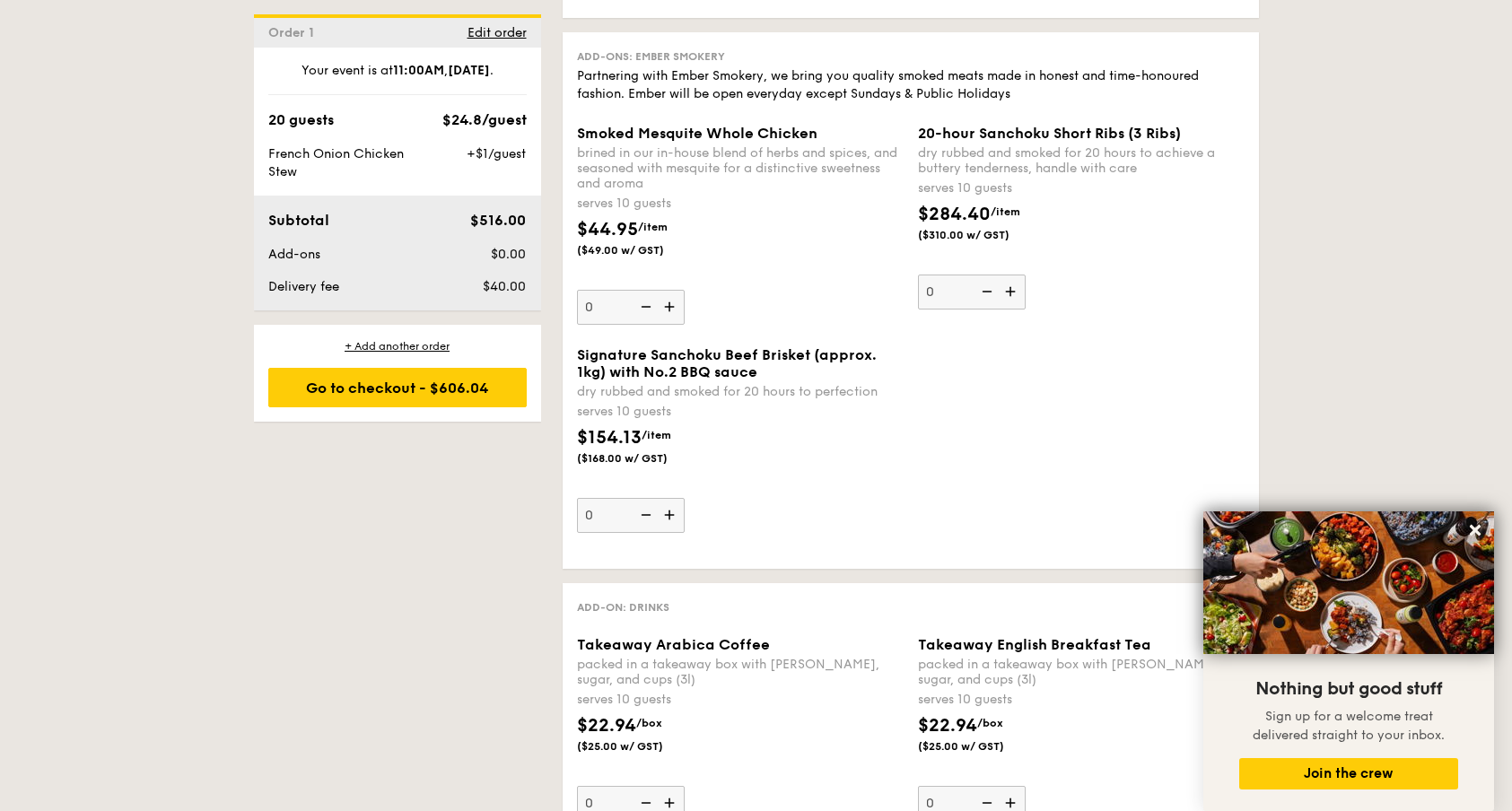
click at [1012, 289] on img at bounding box center [1011, 291] width 27 height 34
click at [1012, 289] on input "0" at bounding box center [972, 291] width 107 height 35
type input "1"
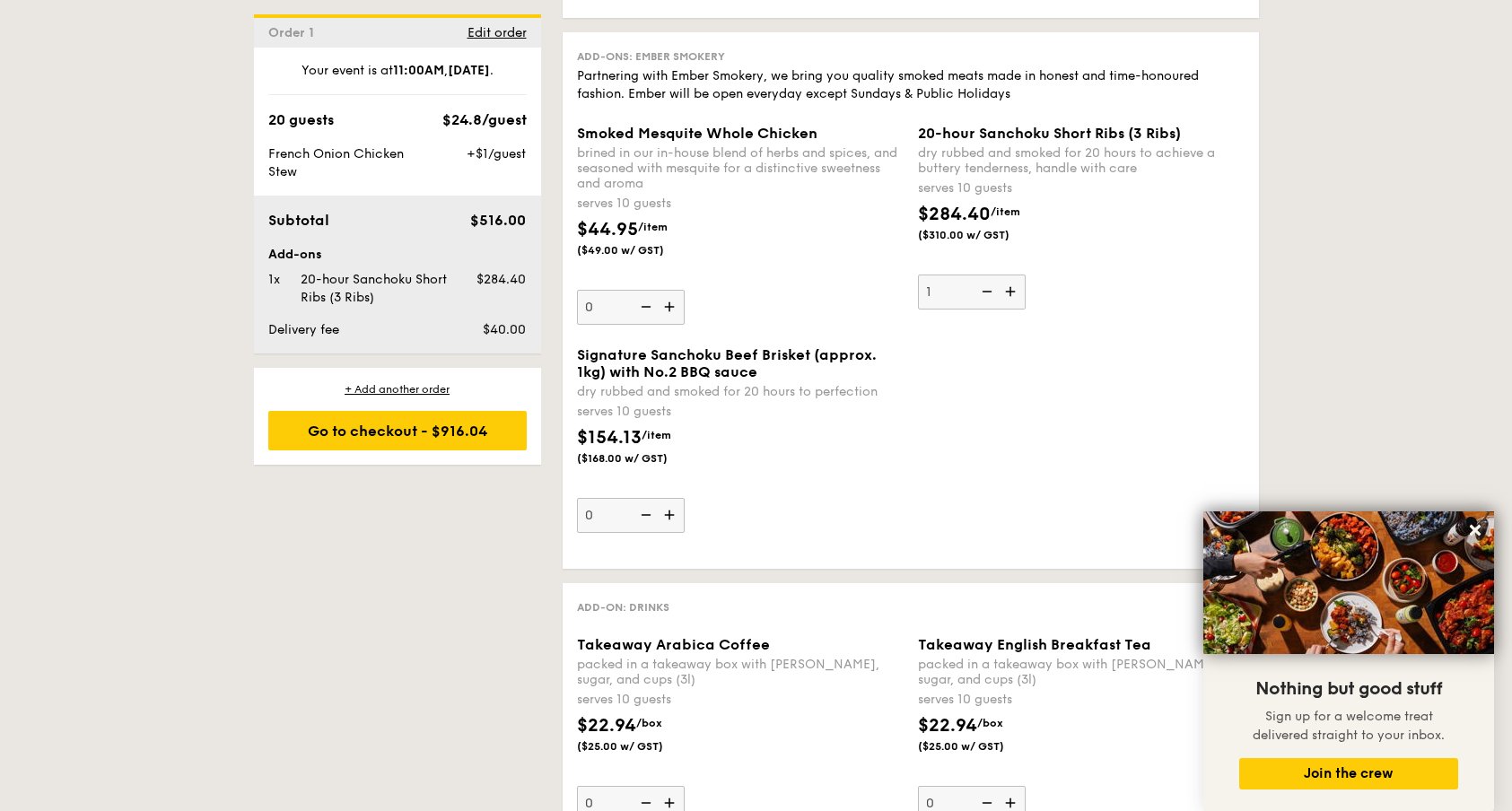
click at [1069, 353] on div "Signature Sanchoku Beef Brisket (approx. 1kg) with No.2 BBQ sauce dry rubbed an…" at bounding box center [910, 450] width 682 height 208
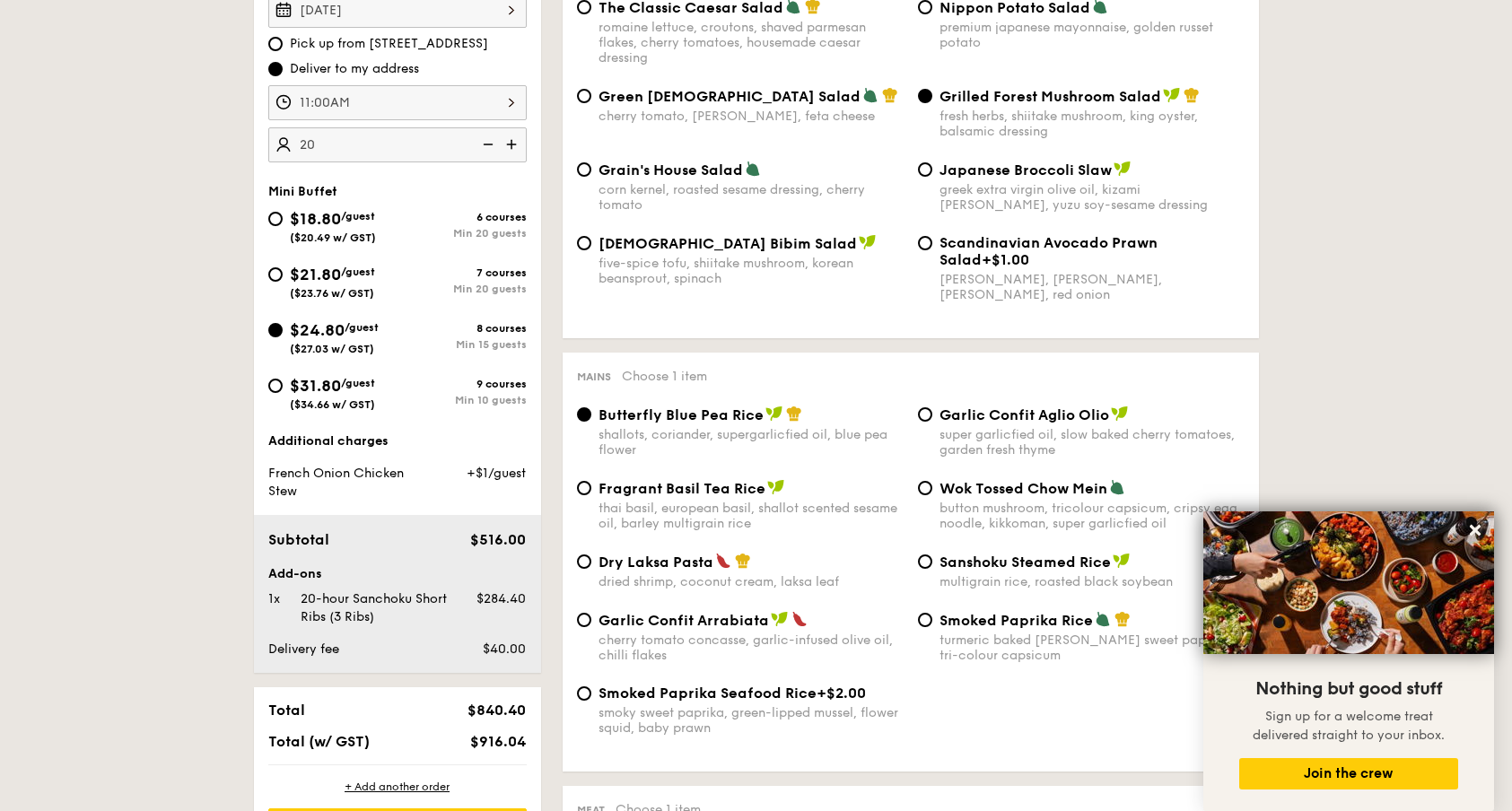
scroll to position [589, 0]
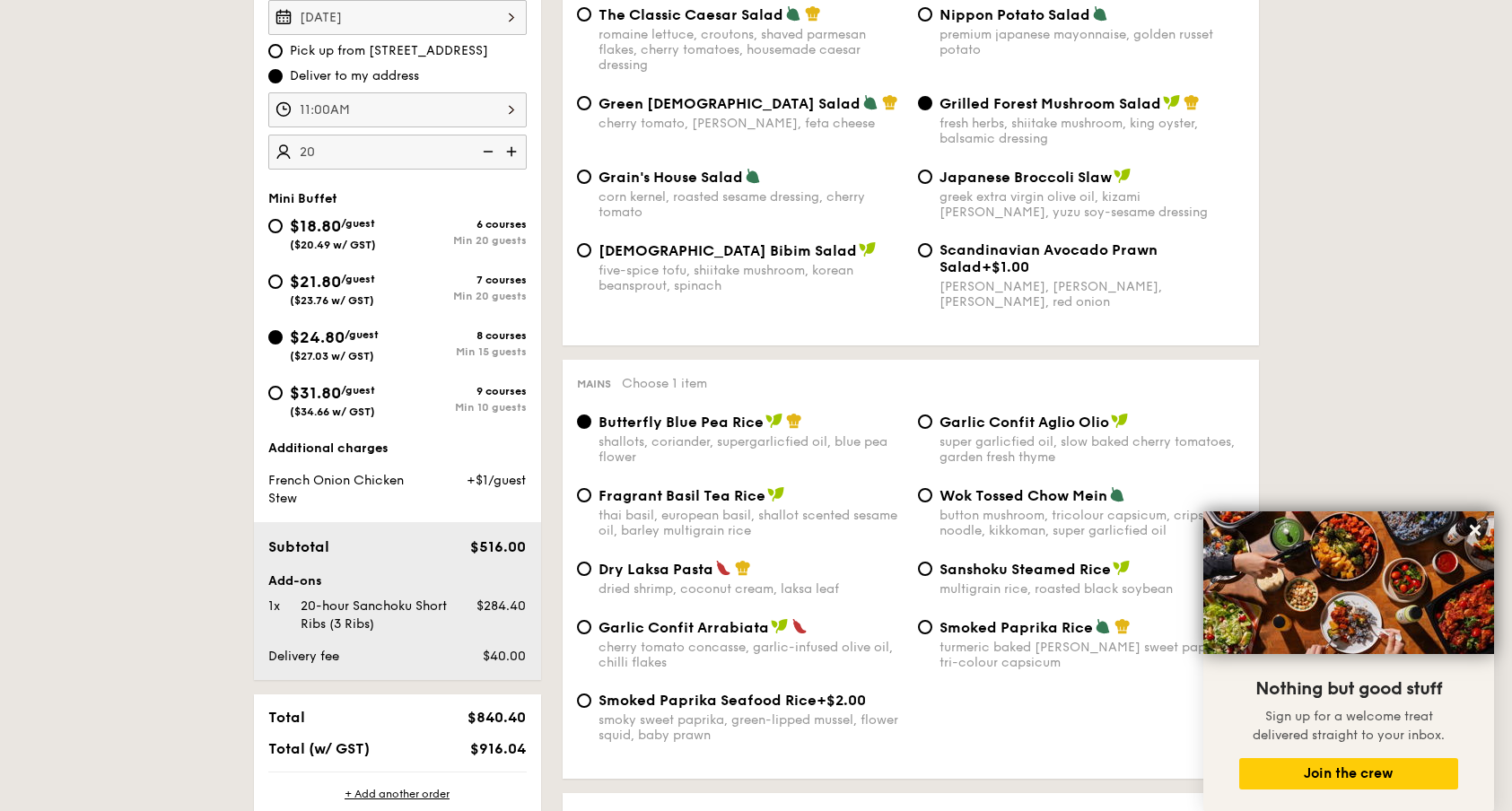
click at [366, 287] on div "$21.80 /guest ($23.76 w/ GST)" at bounding box center [332, 289] width 85 height 38
click at [283, 287] on input "$21.80 /guest ($23.76 w/ GST) 7 courses Min 20 guests" at bounding box center [275, 281] width 14 height 14
radio input "true"
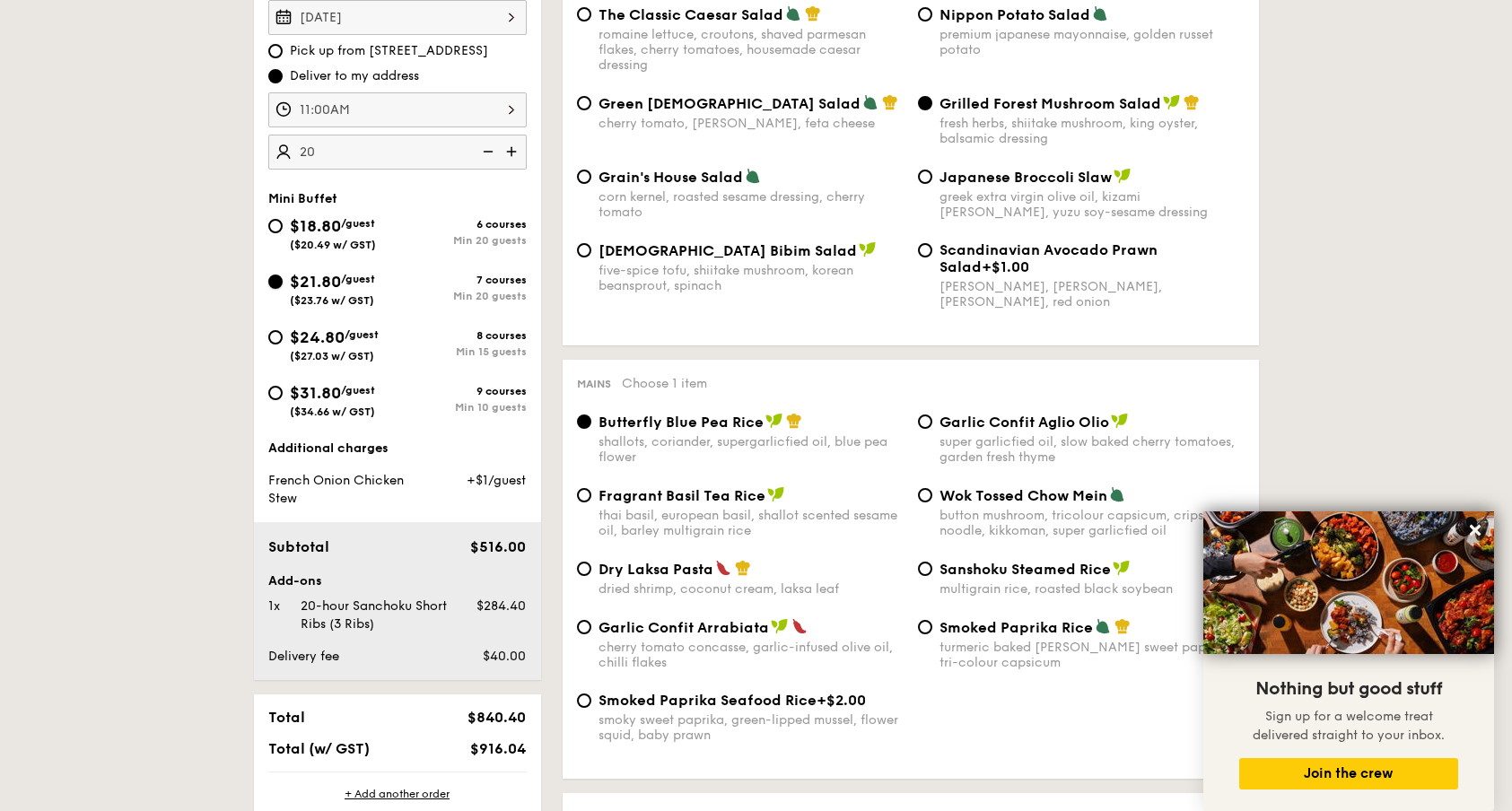
radio input "true"
radio input "false"
radio input "true"
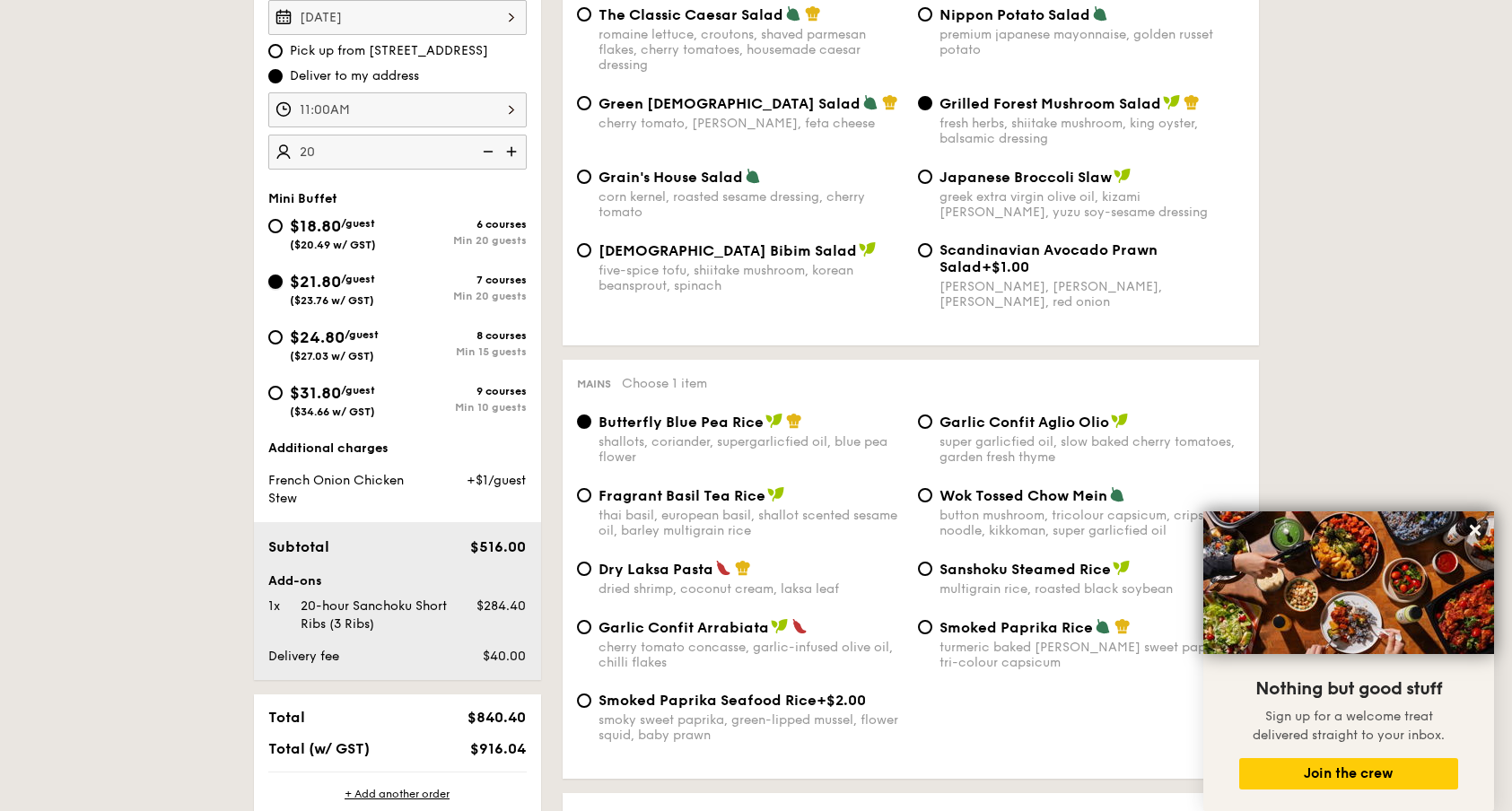
radio input "true"
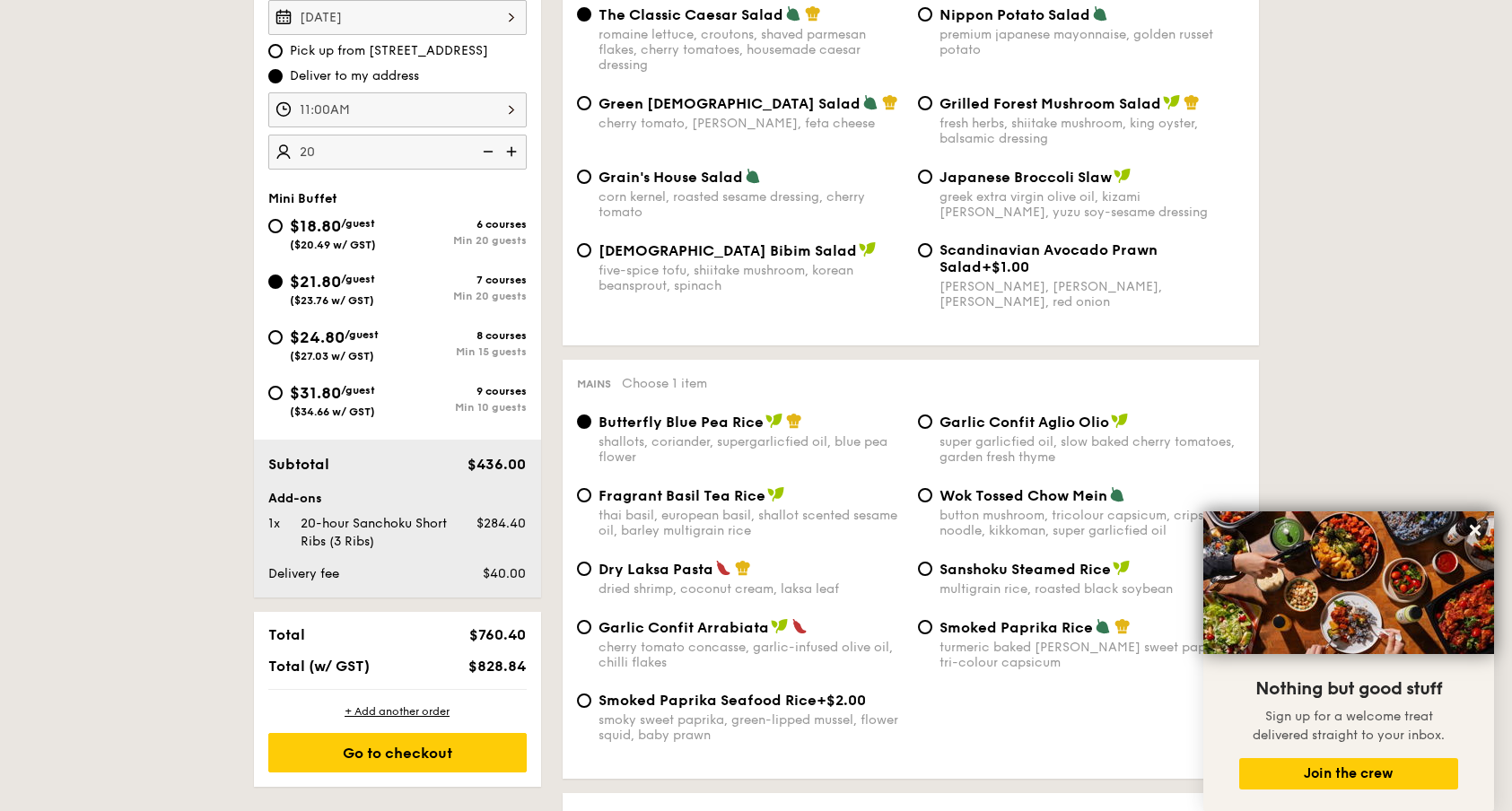
click at [507, 149] on img at bounding box center [513, 152] width 27 height 34
click at [492, 153] on img at bounding box center [486, 152] width 27 height 34
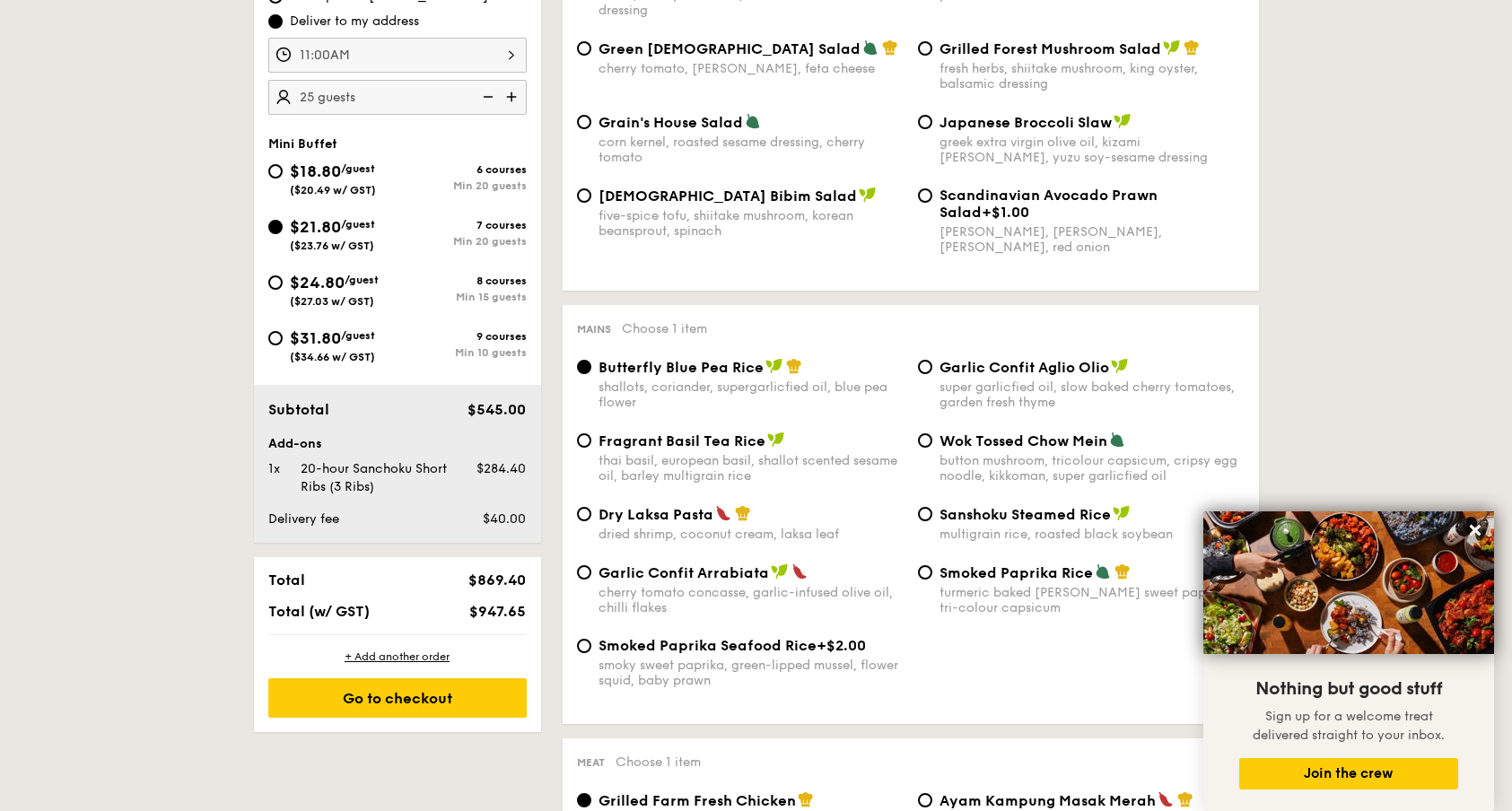
scroll to position [646, 0]
click at [485, 94] on img at bounding box center [486, 95] width 27 height 34
type input "20 guests"
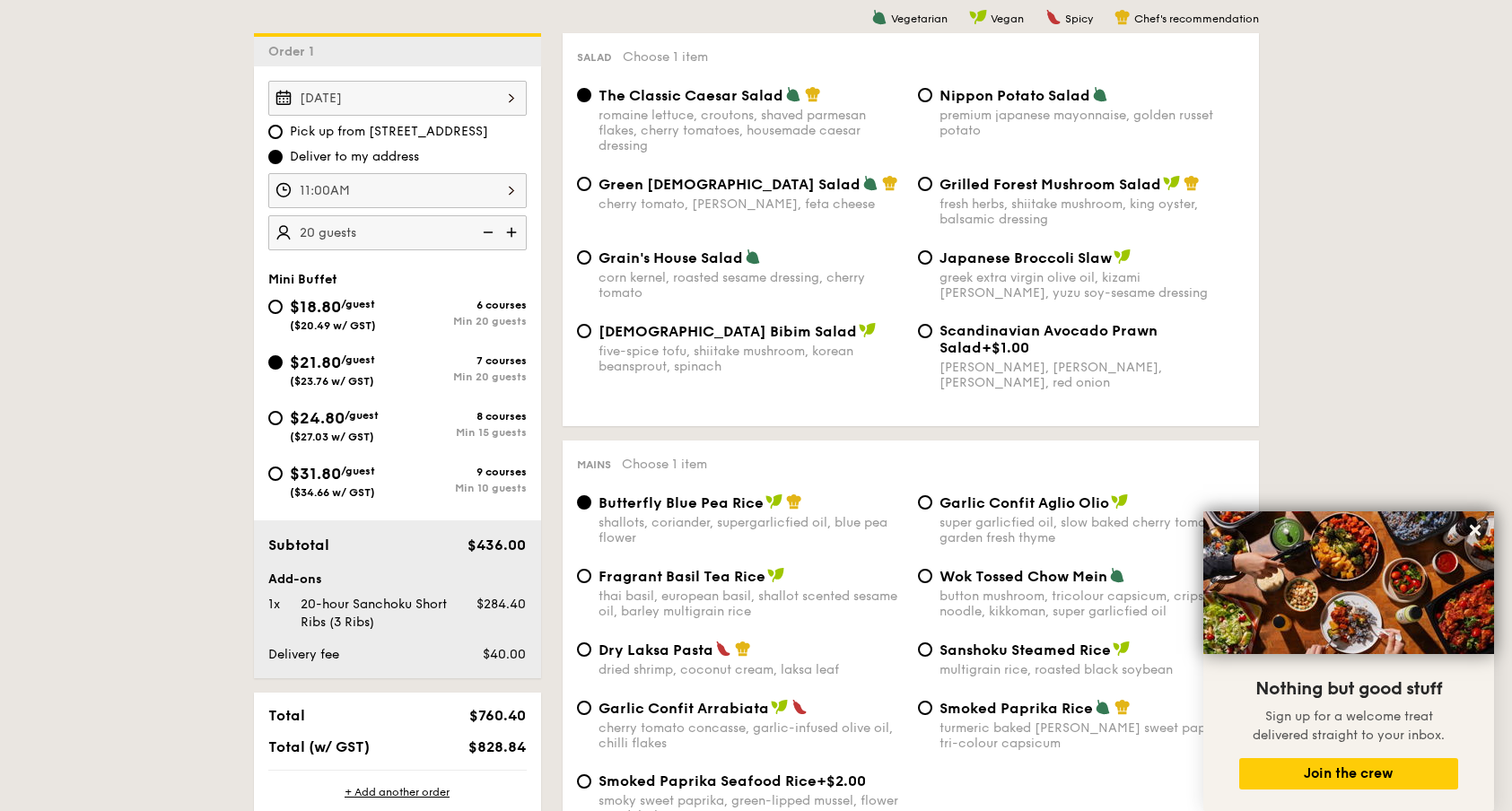
scroll to position [510, 0]
click at [918, 187] on input "Grilled Forest Mushroom Salad fresh herbs, shiitake mushroom, king oyster, bals…" at bounding box center [925, 183] width 14 height 14
radio input "true"
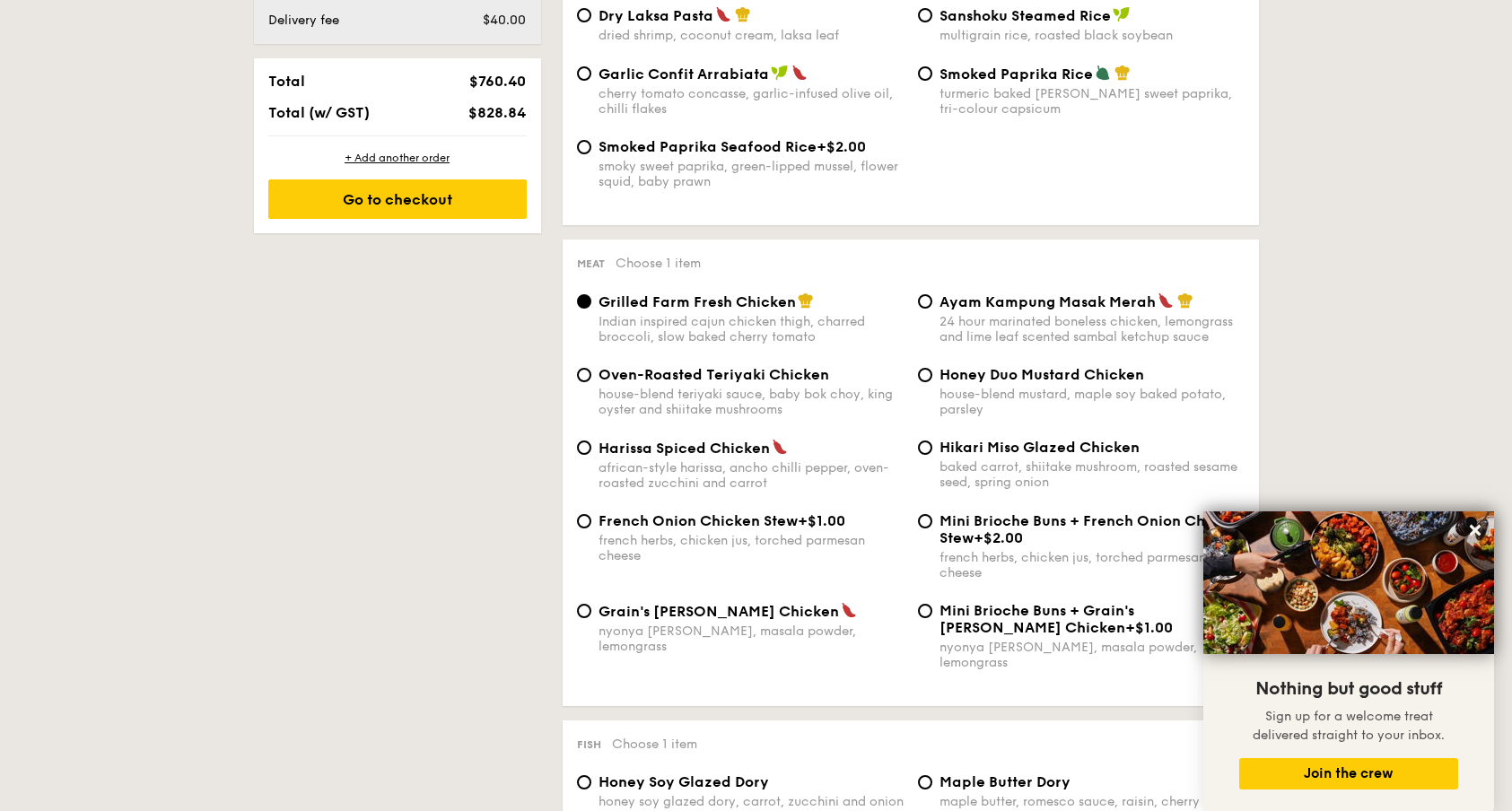
scroll to position [1155, 0]
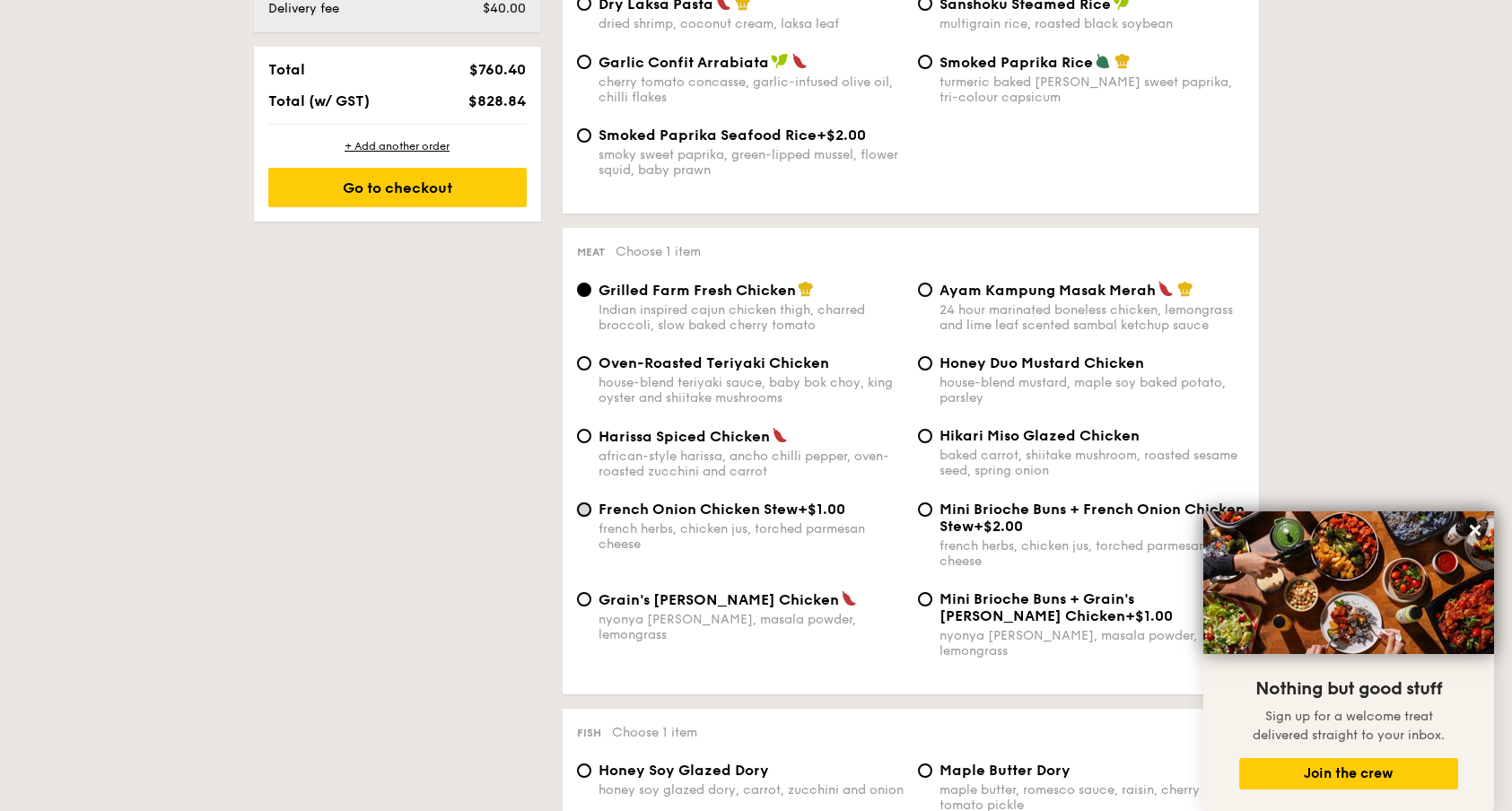
click at [584, 517] on input "French Onion Chicken Stew +$1.00 french herbs, chicken jus, torched parmesan ch…" at bounding box center [583, 509] width 14 height 14
radio input "true"
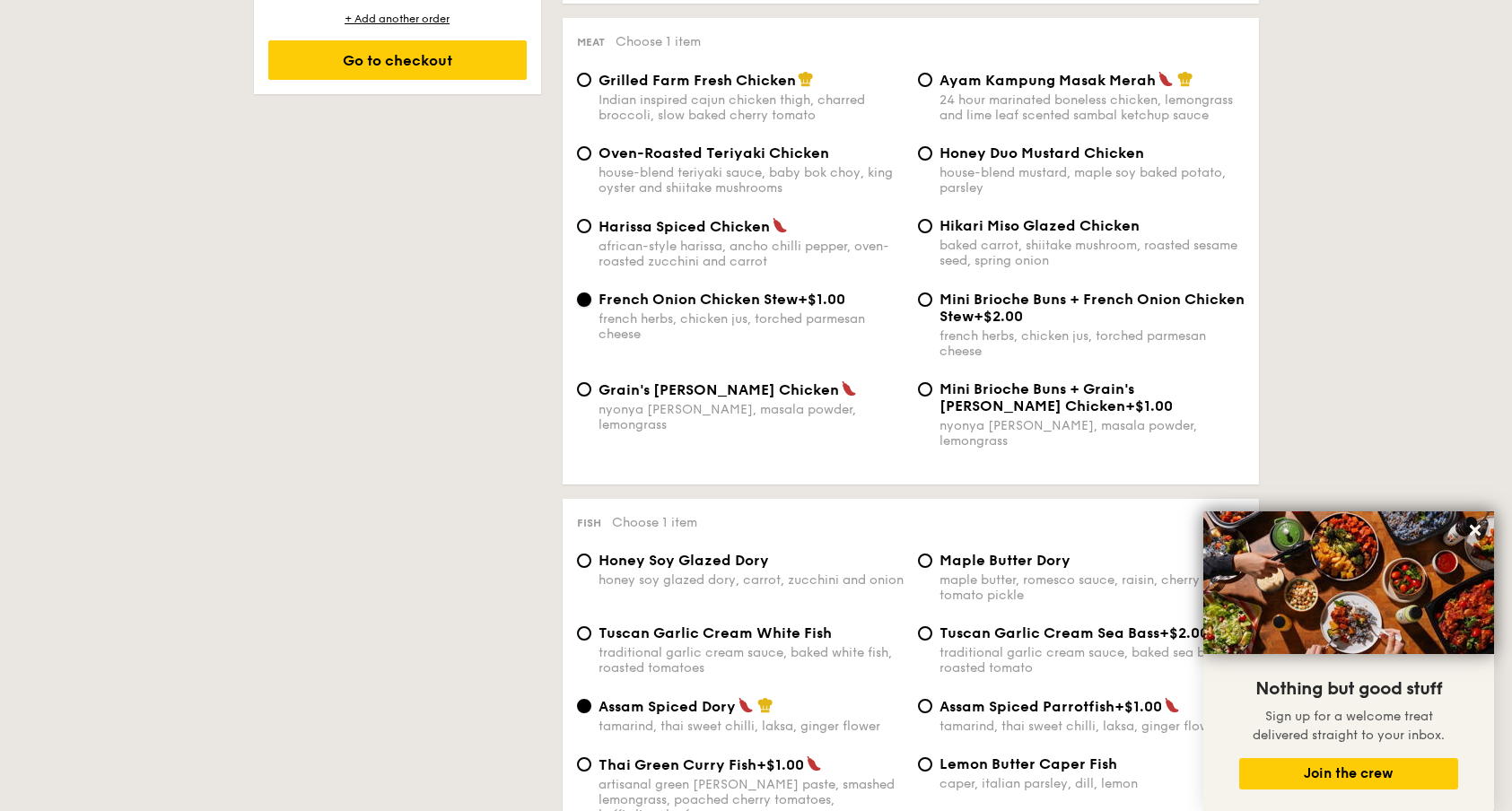
scroll to position [1398, 0]
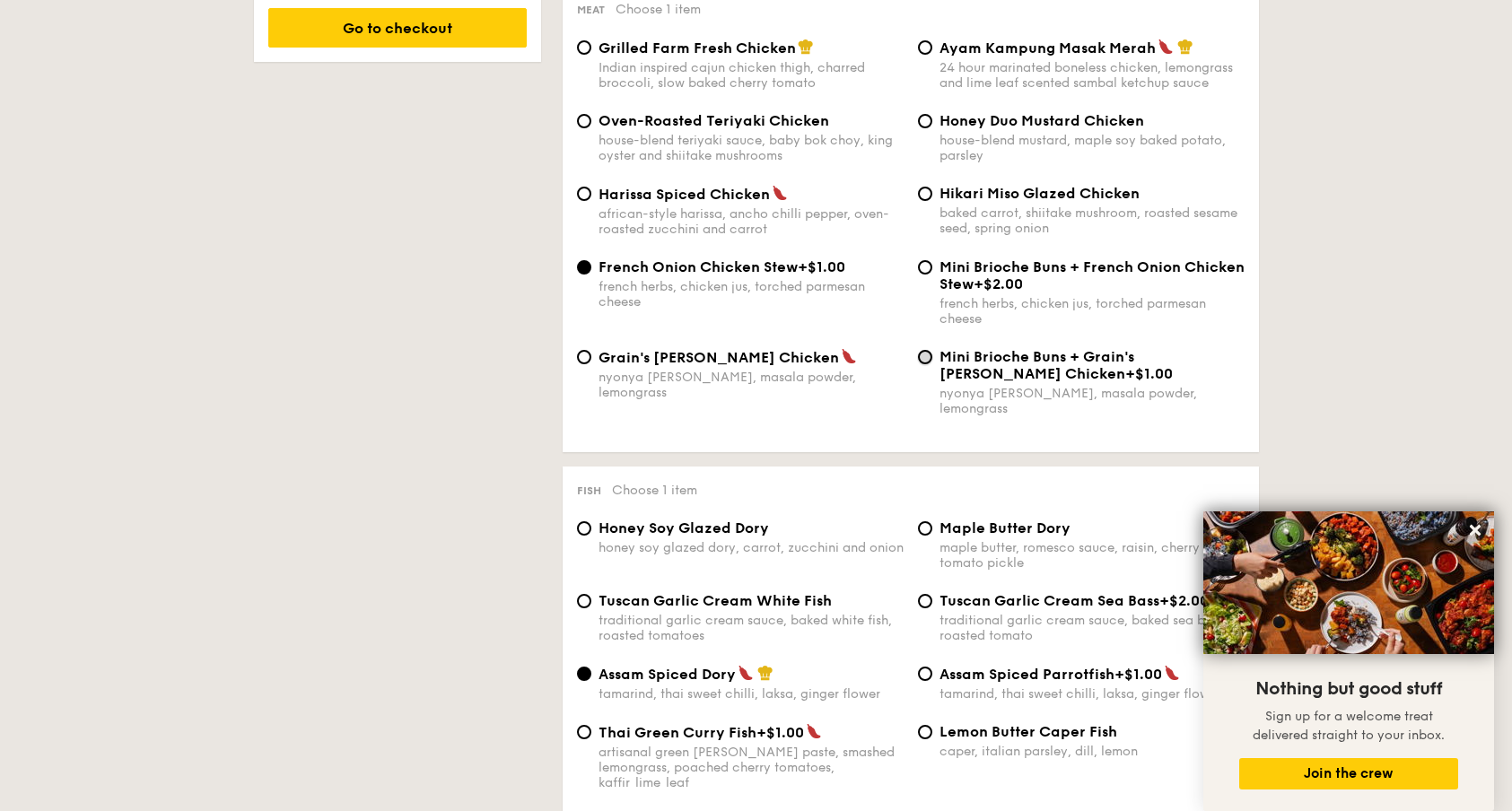
click at [923, 364] on input "Mini Brioche Buns + Grain's [PERSON_NAME] Chicken +$1.00 nyonya [PERSON_NAME], …" at bounding box center [925, 356] width 14 height 14
radio input "true"
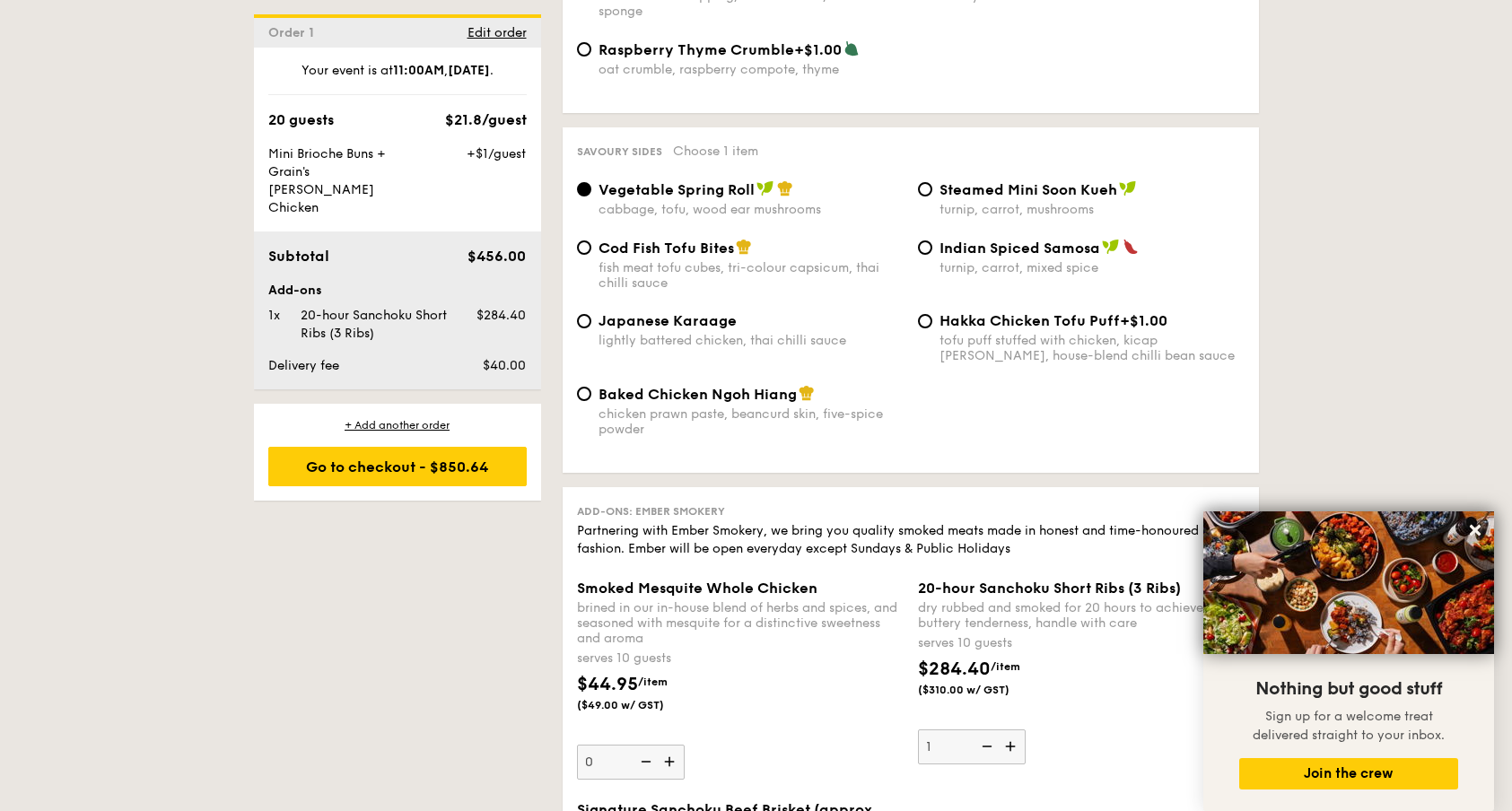
scroll to position [3070, 0]
click at [582, 313] on input "Japanese Karaage lightly battered chicken, thai chilli sauce" at bounding box center [583, 320] width 14 height 14
radio input "true"
click at [581, 387] on input "Baked Chicken Ngoh Hiang chicken prawn paste, beancurd skin, five-spice powder" at bounding box center [583, 392] width 14 height 14
radio input "true"
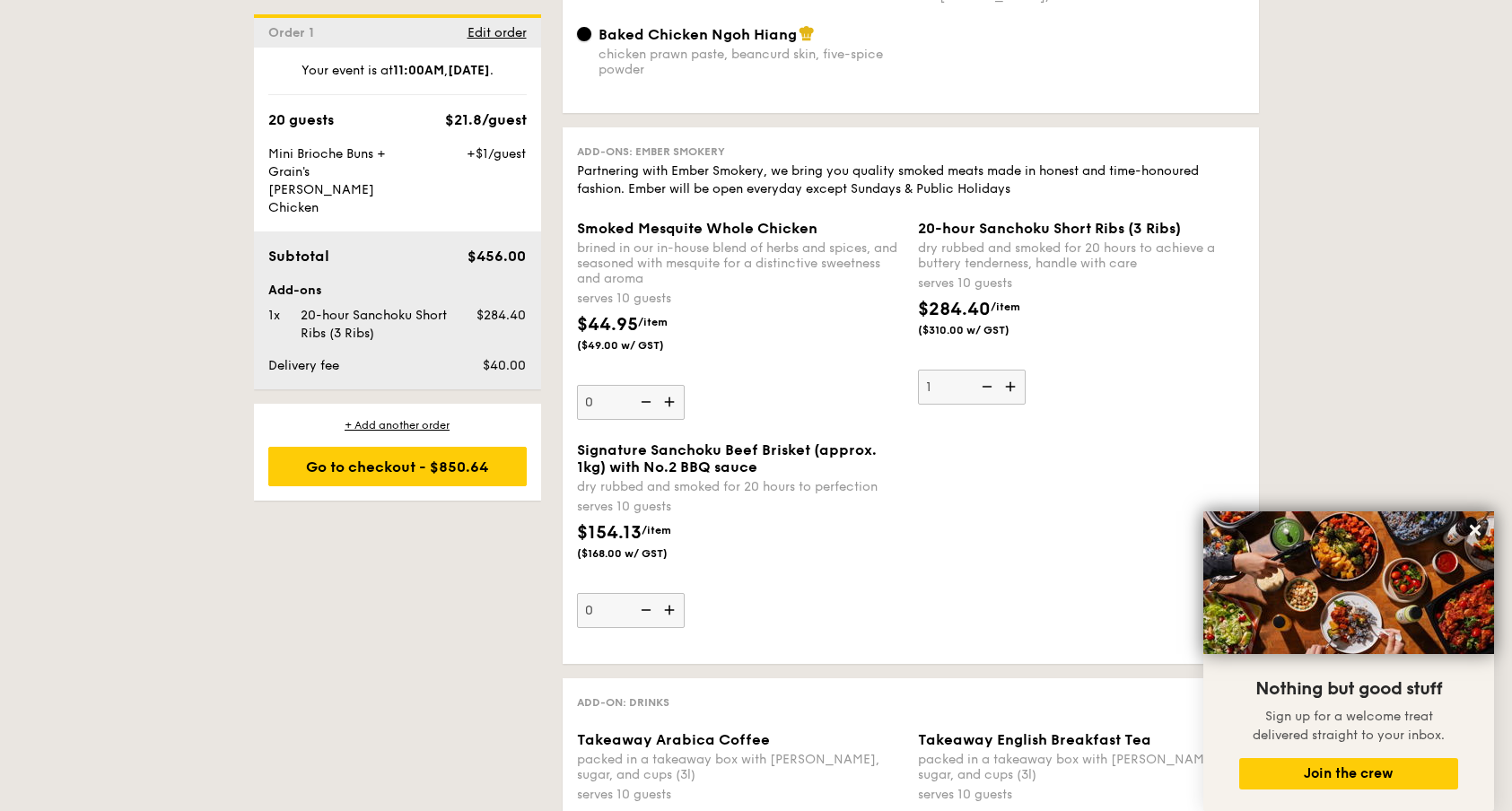
scroll to position [3447, 0]
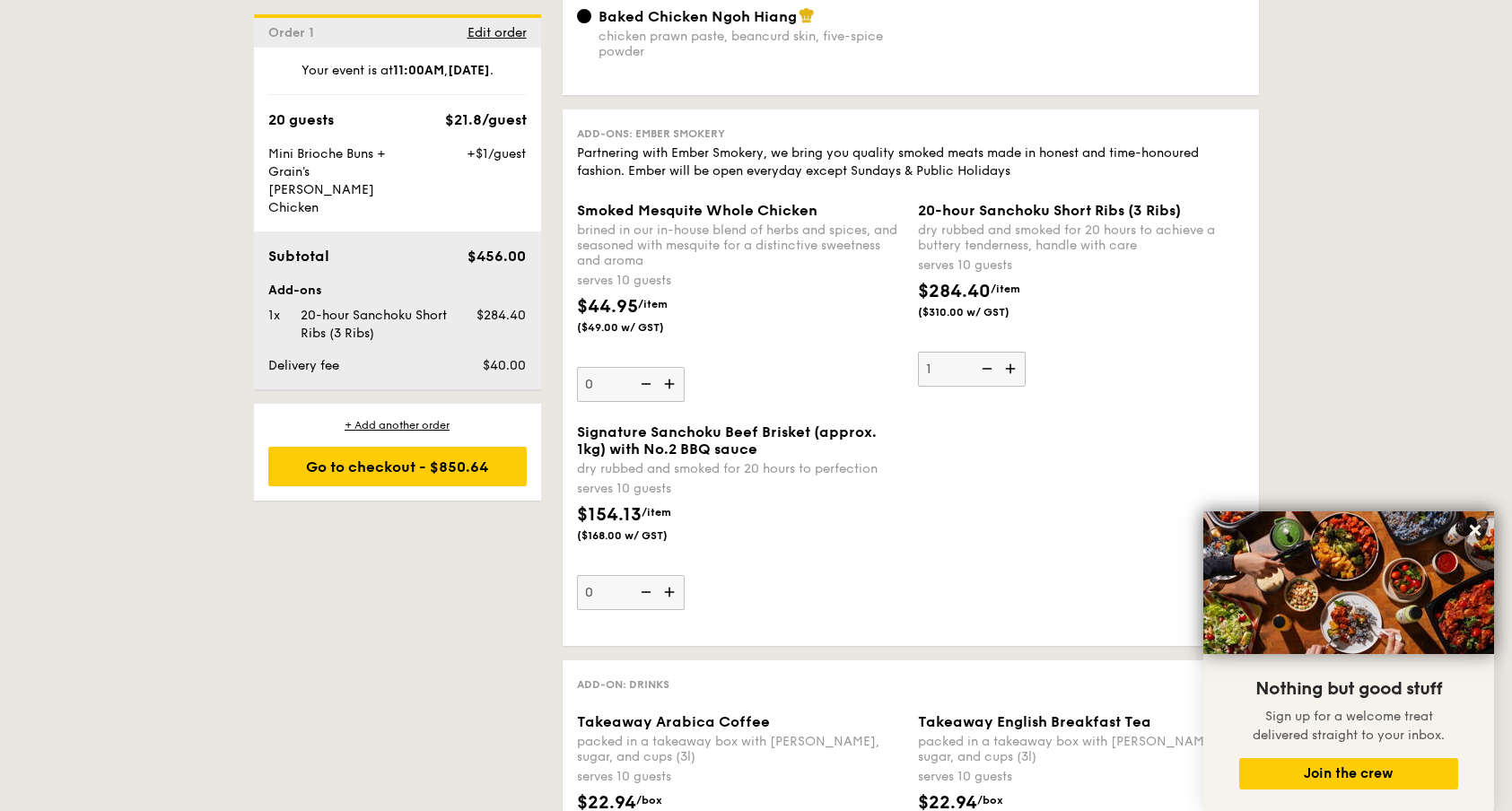
click at [1016, 361] on img at bounding box center [1011, 369] width 27 height 34
click at [1016, 361] on input "1" at bounding box center [972, 369] width 107 height 35
click at [987, 366] on img at bounding box center [985, 369] width 27 height 34
click at [987, 366] on input "2" at bounding box center [972, 369] width 107 height 35
type input "1"
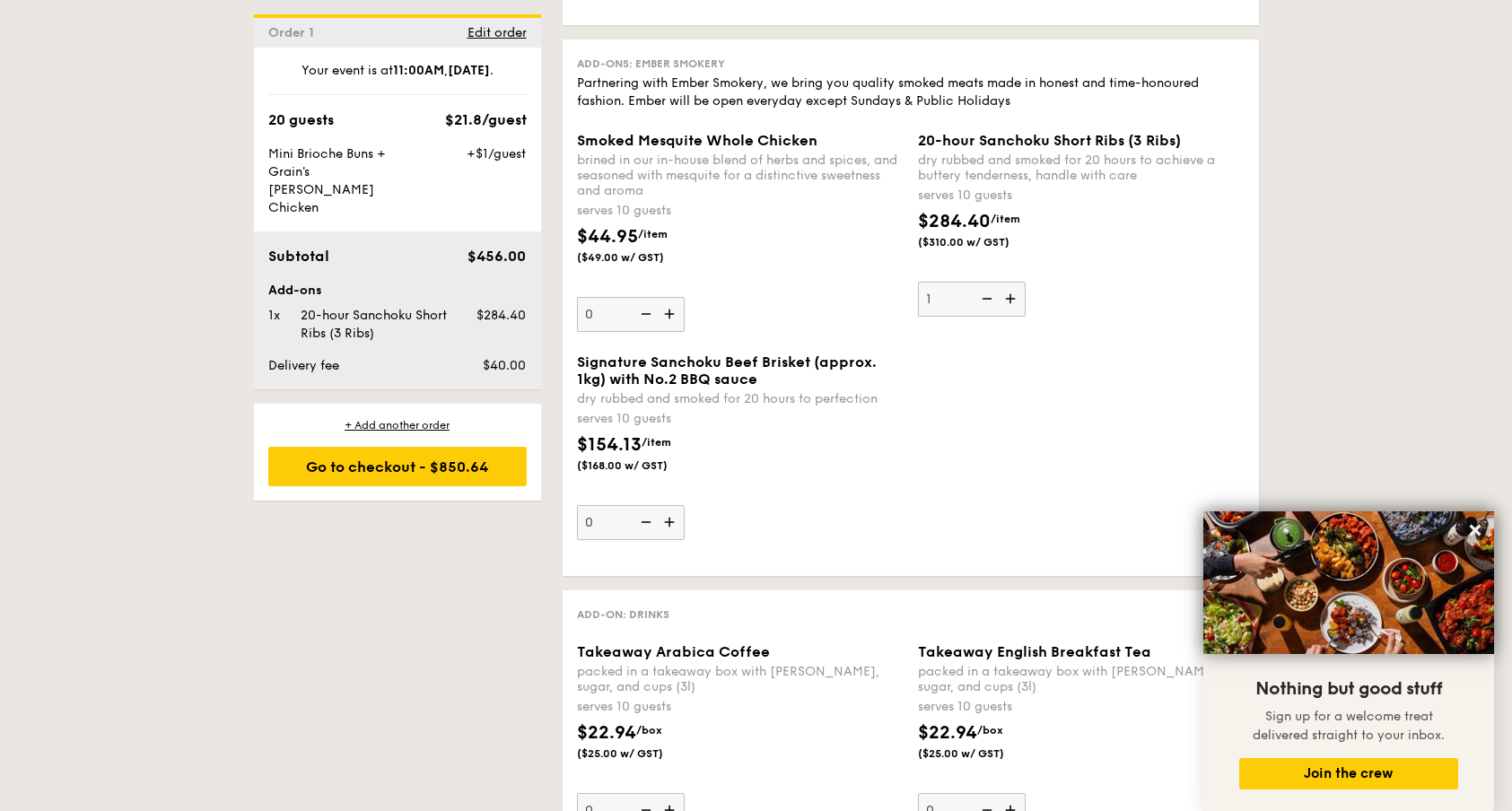
scroll to position [3509, 0]
